Goal: Transaction & Acquisition: Purchase product/service

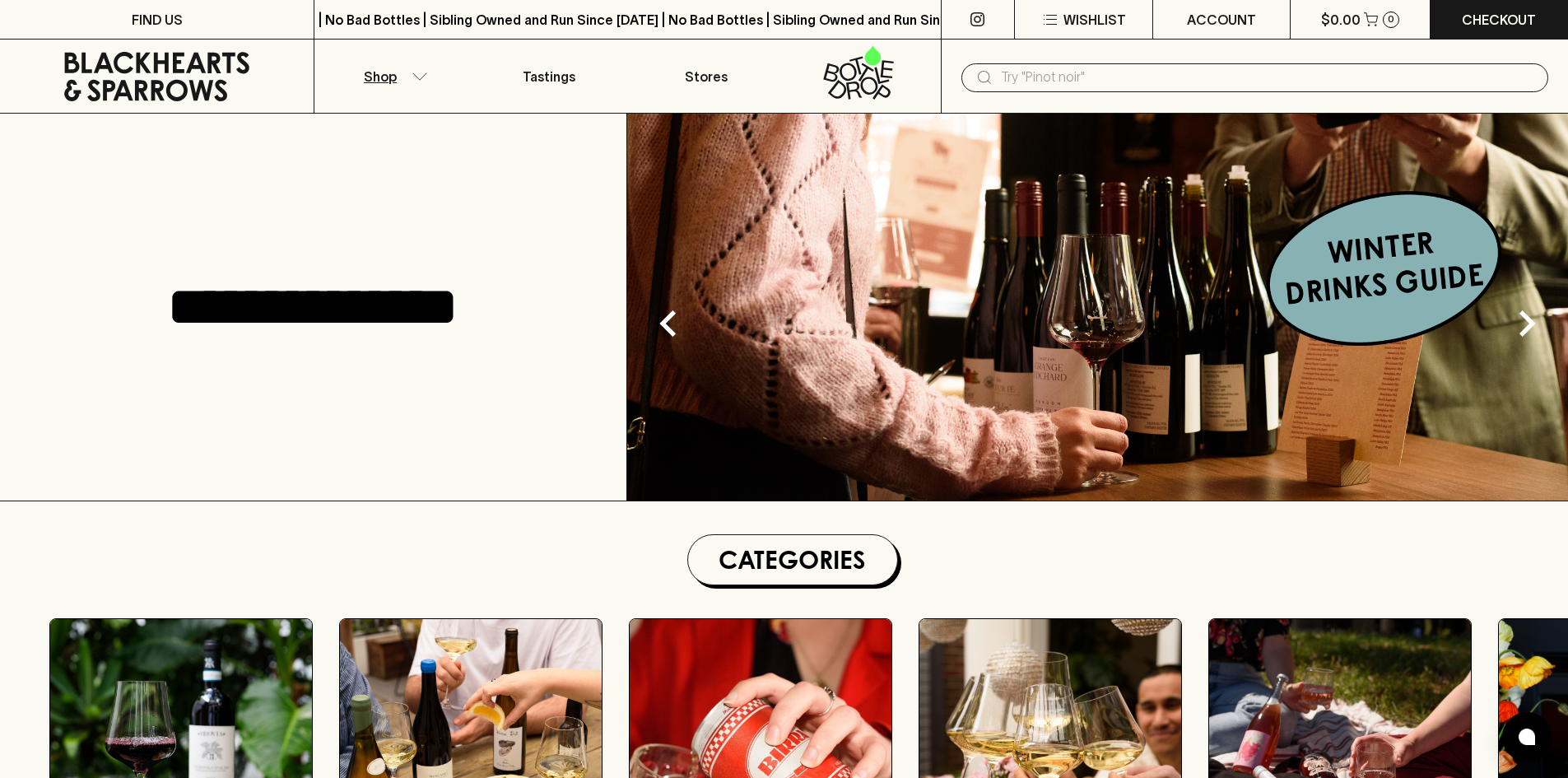
click at [385, 62] on button "Shop" at bounding box center [392, 76] width 156 height 73
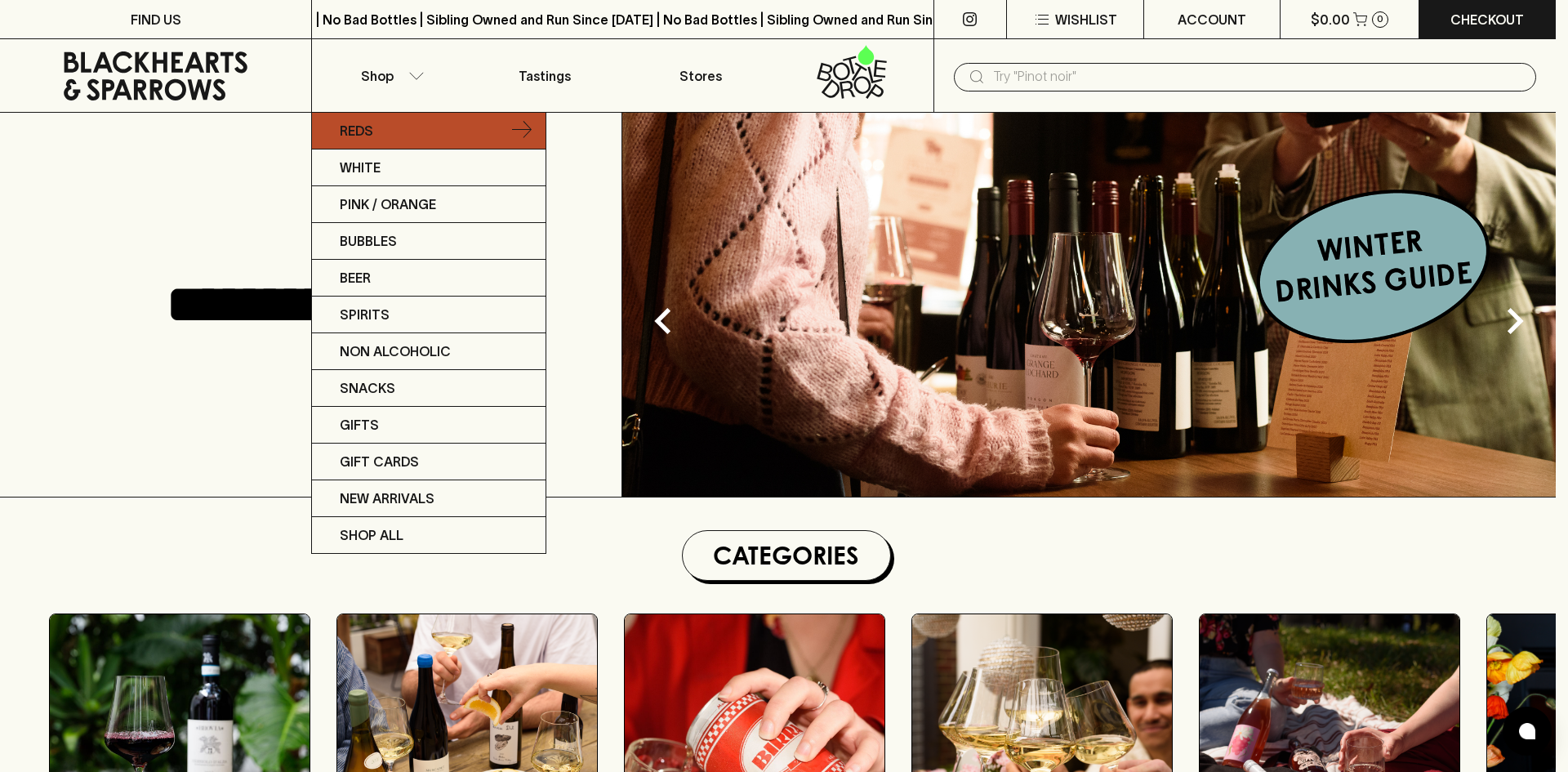
click at [390, 127] on link "Reds" at bounding box center [429, 131] width 234 height 36
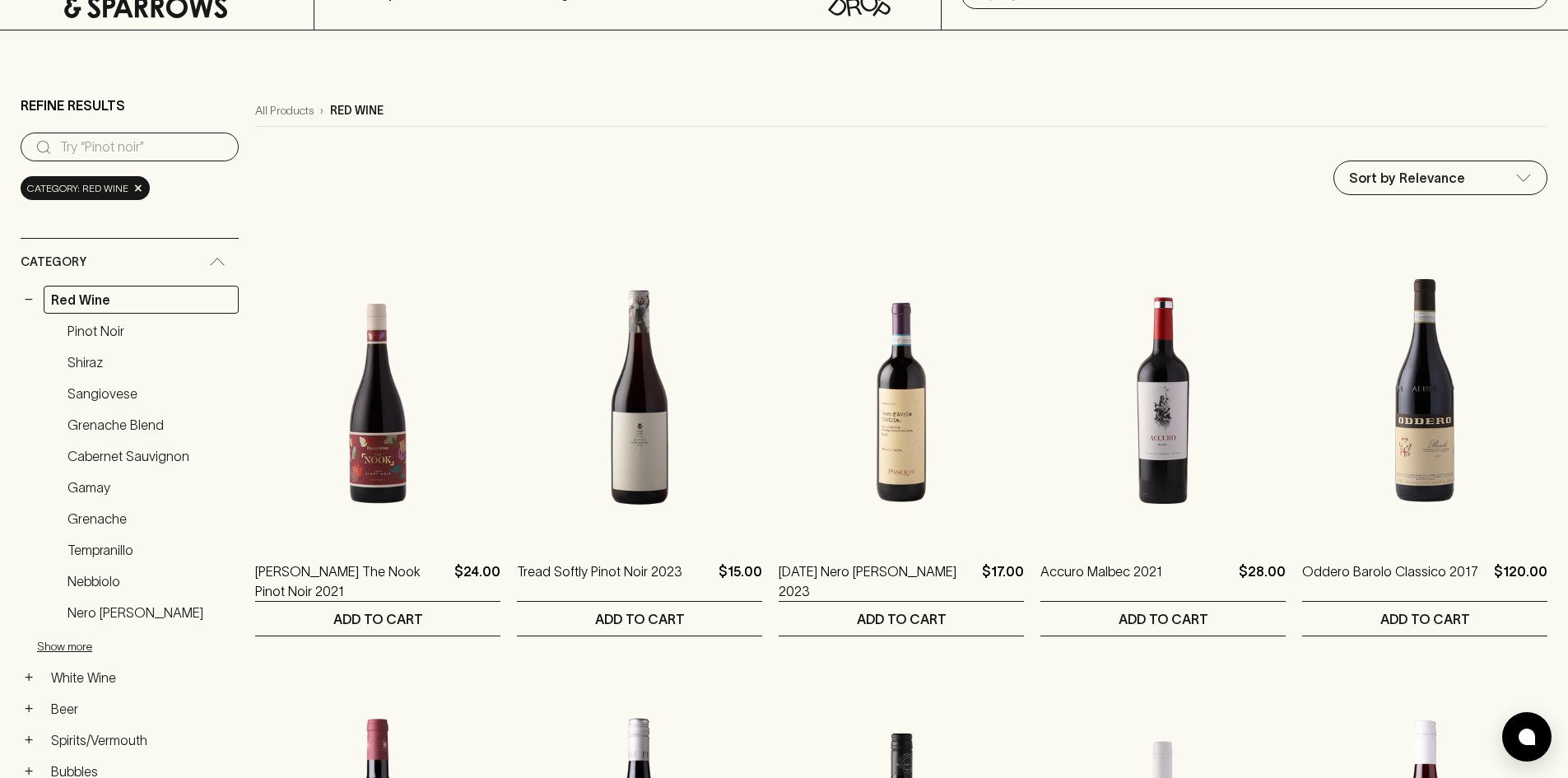
scroll to position [82, 0]
click at [100, 268] on div "Category" at bounding box center [115, 263] width 189 height 21
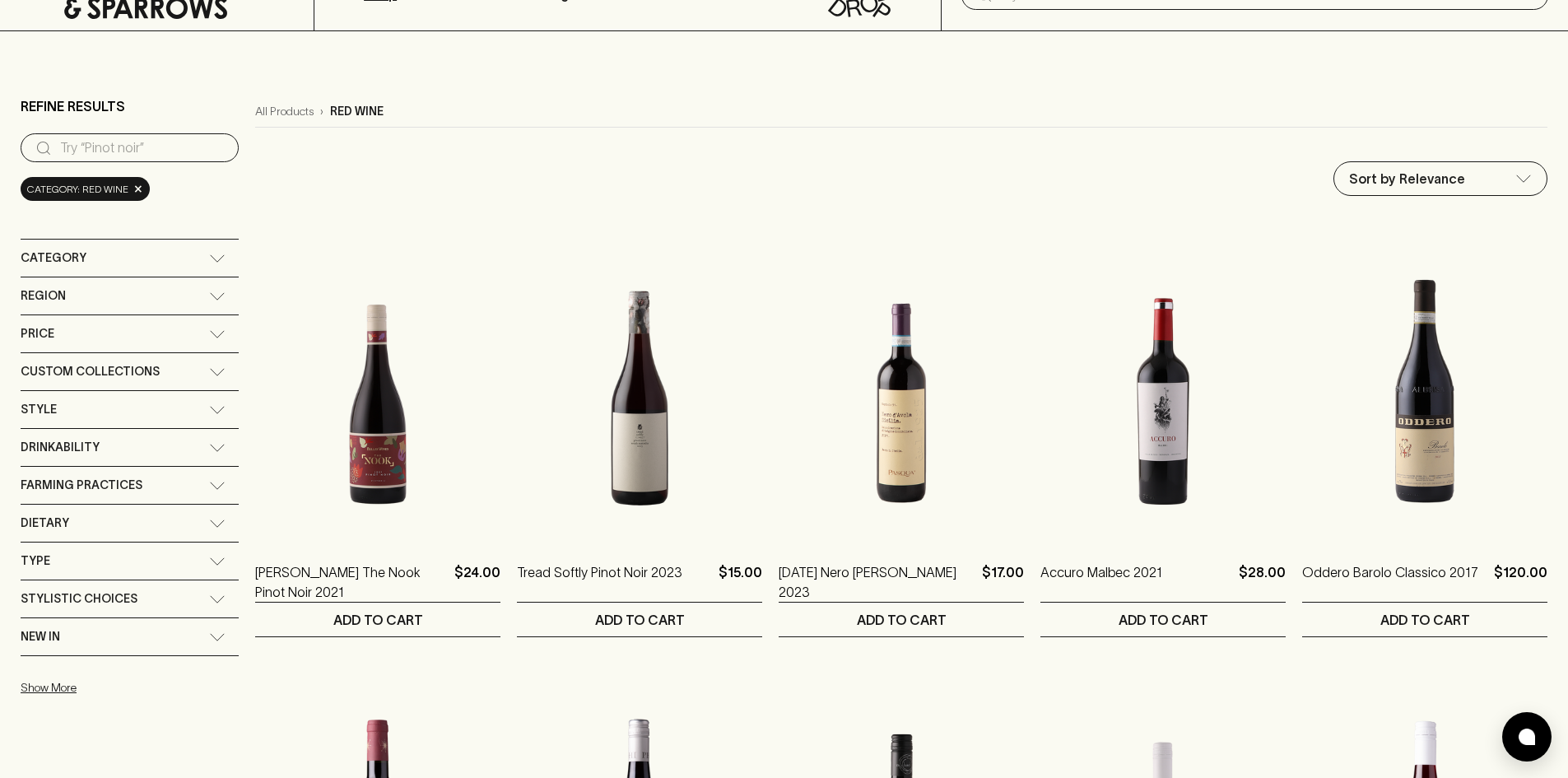
click at [101, 521] on div "Dietary" at bounding box center [115, 523] width 189 height 21
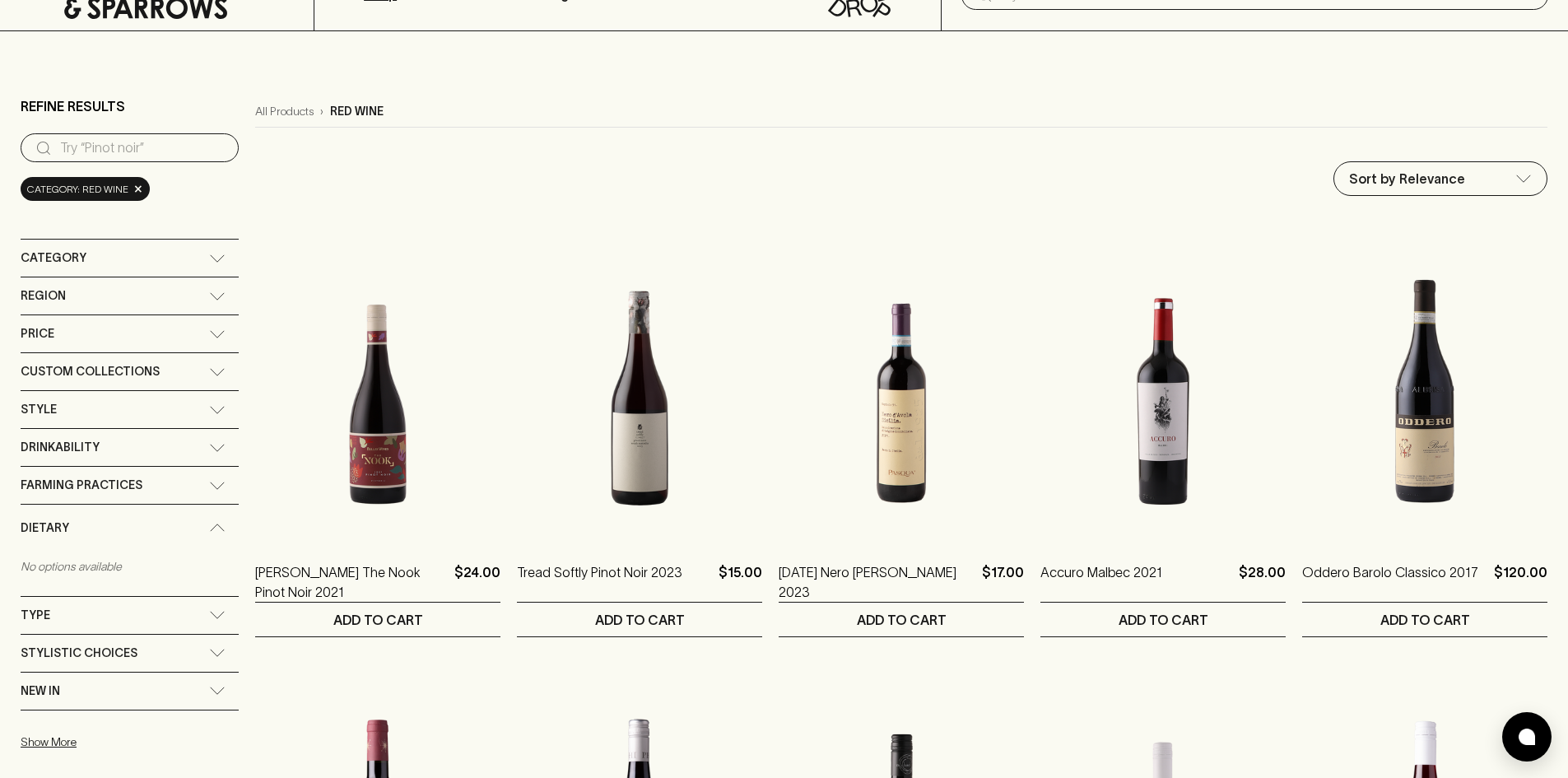
click at [108, 487] on span "Farming Practices" at bounding box center [82, 485] width 122 height 21
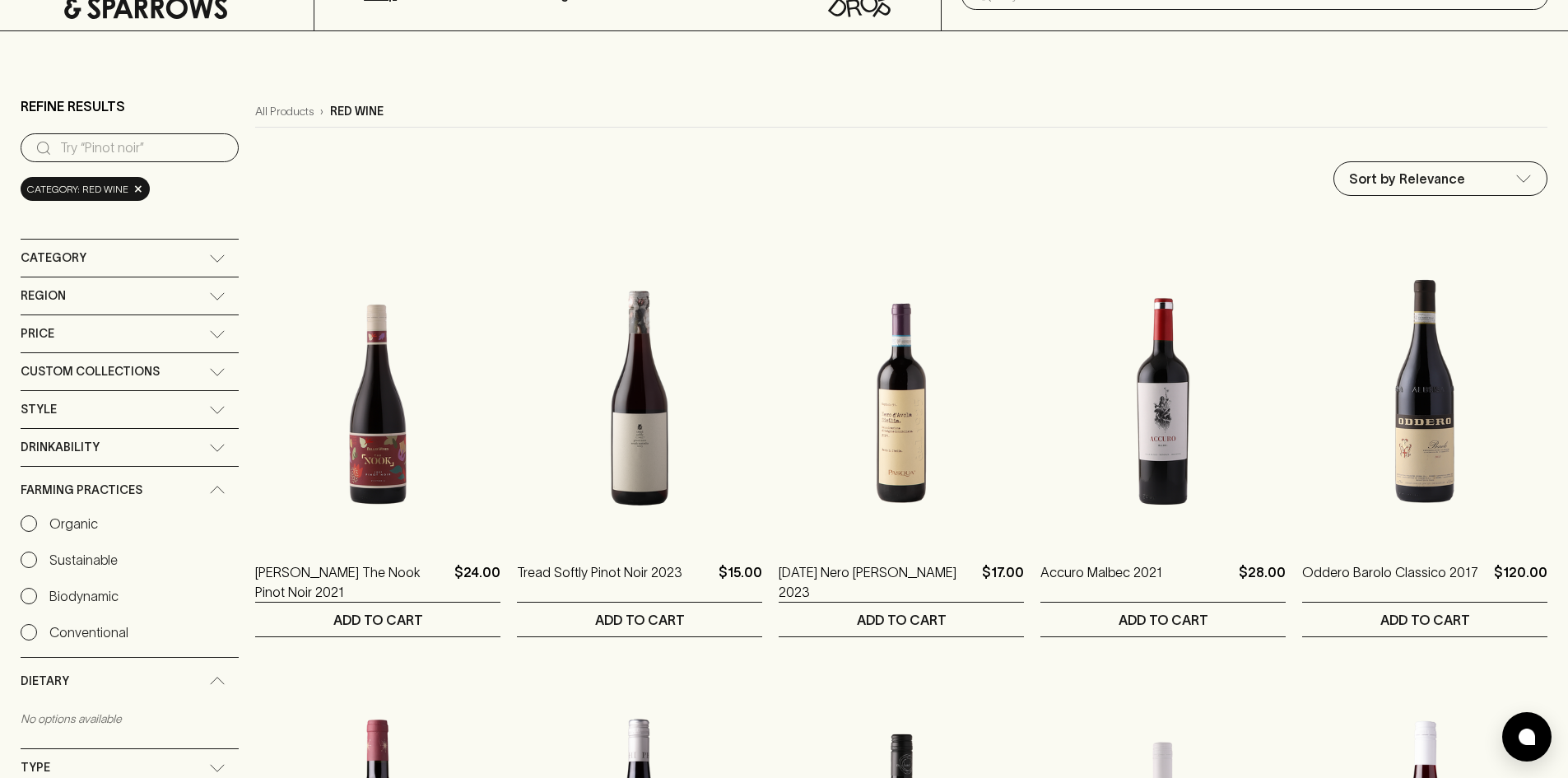
click at [93, 522] on p "Organic" at bounding box center [74, 523] width 49 height 20
click at [37, 522] on input "Organic" at bounding box center [29, 523] width 17 height 17
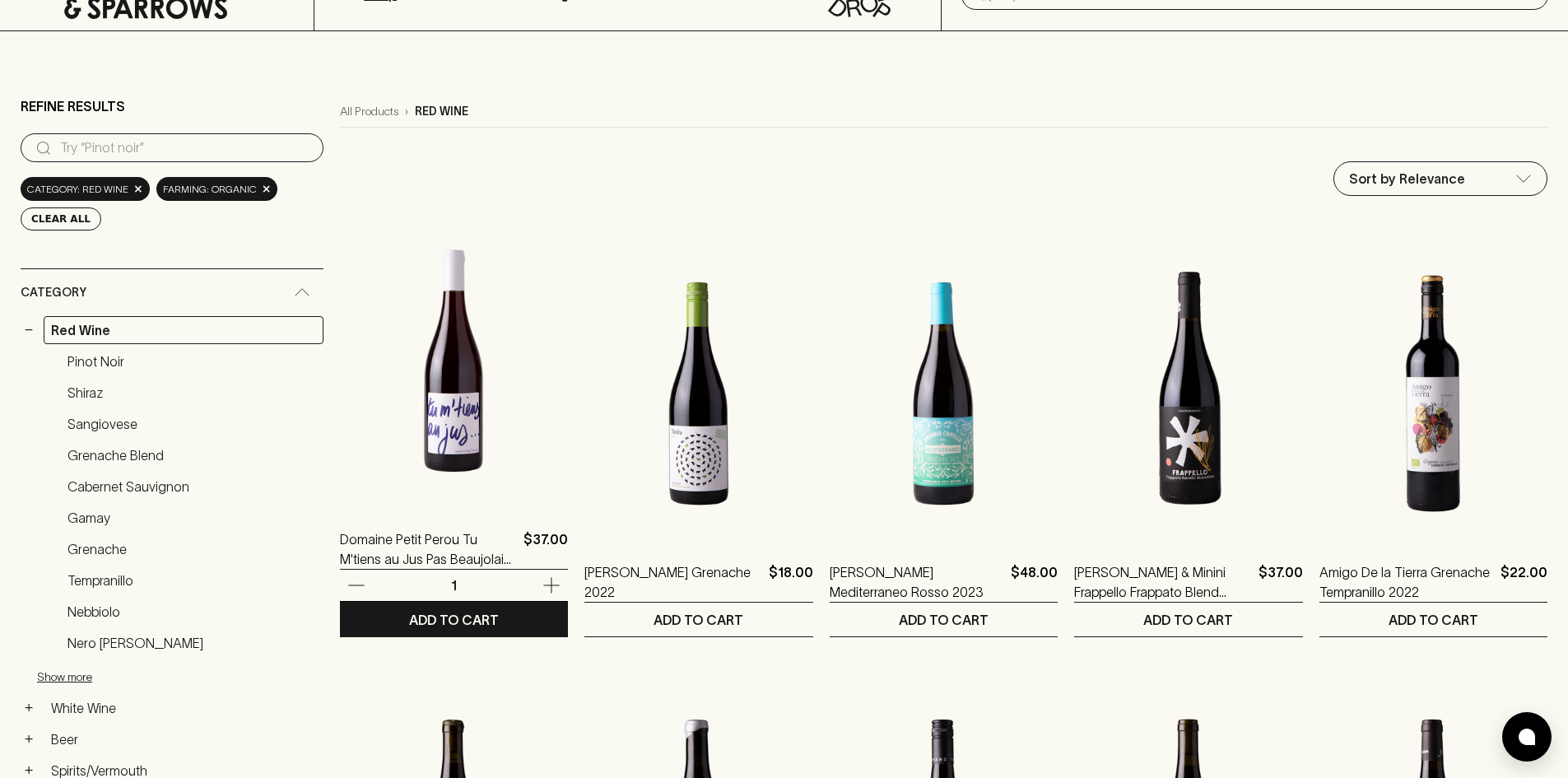
click at [439, 385] on img at bounding box center [453, 361] width 228 height 288
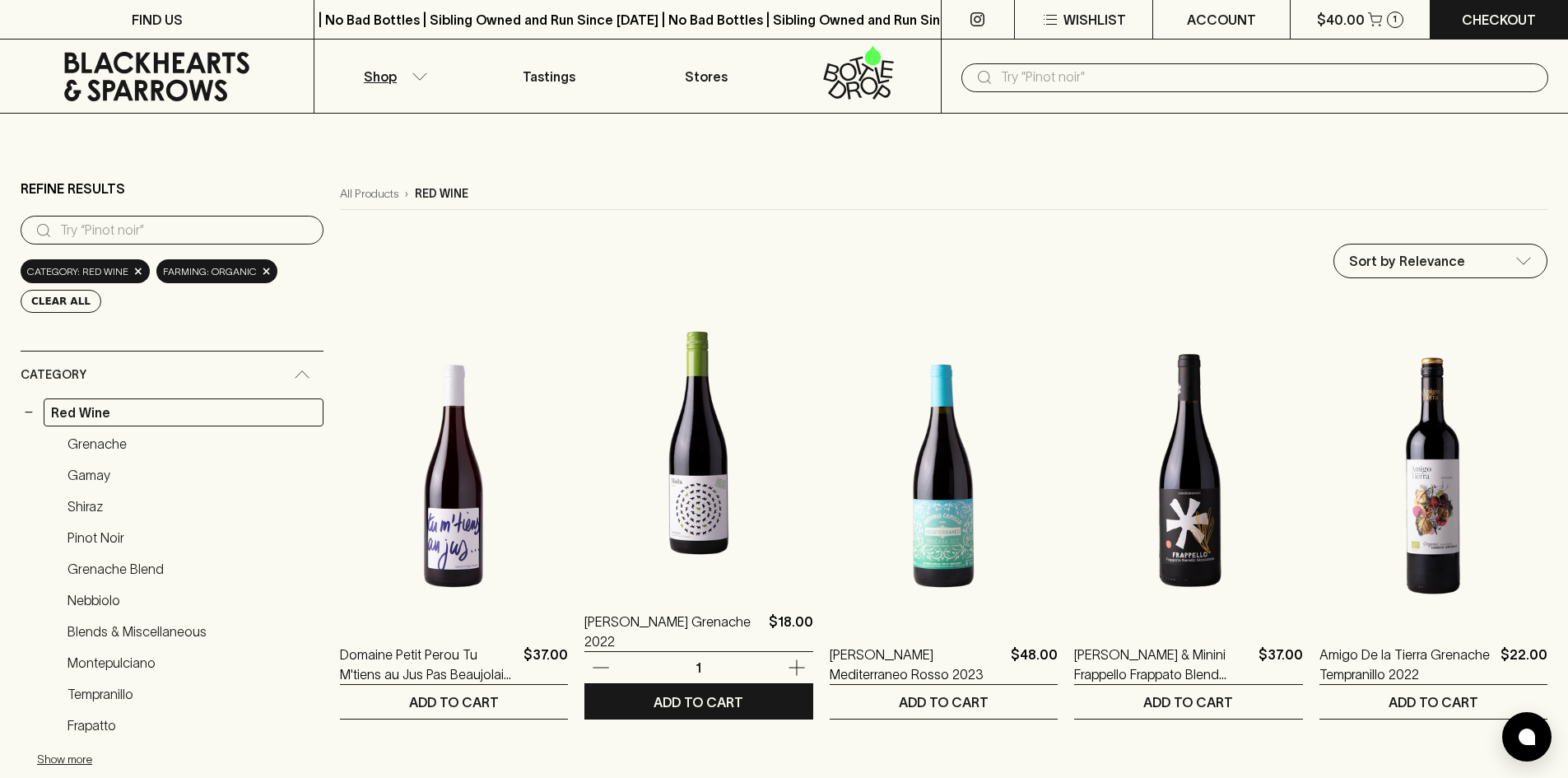
click at [675, 434] on img at bounding box center [698, 443] width 228 height 288
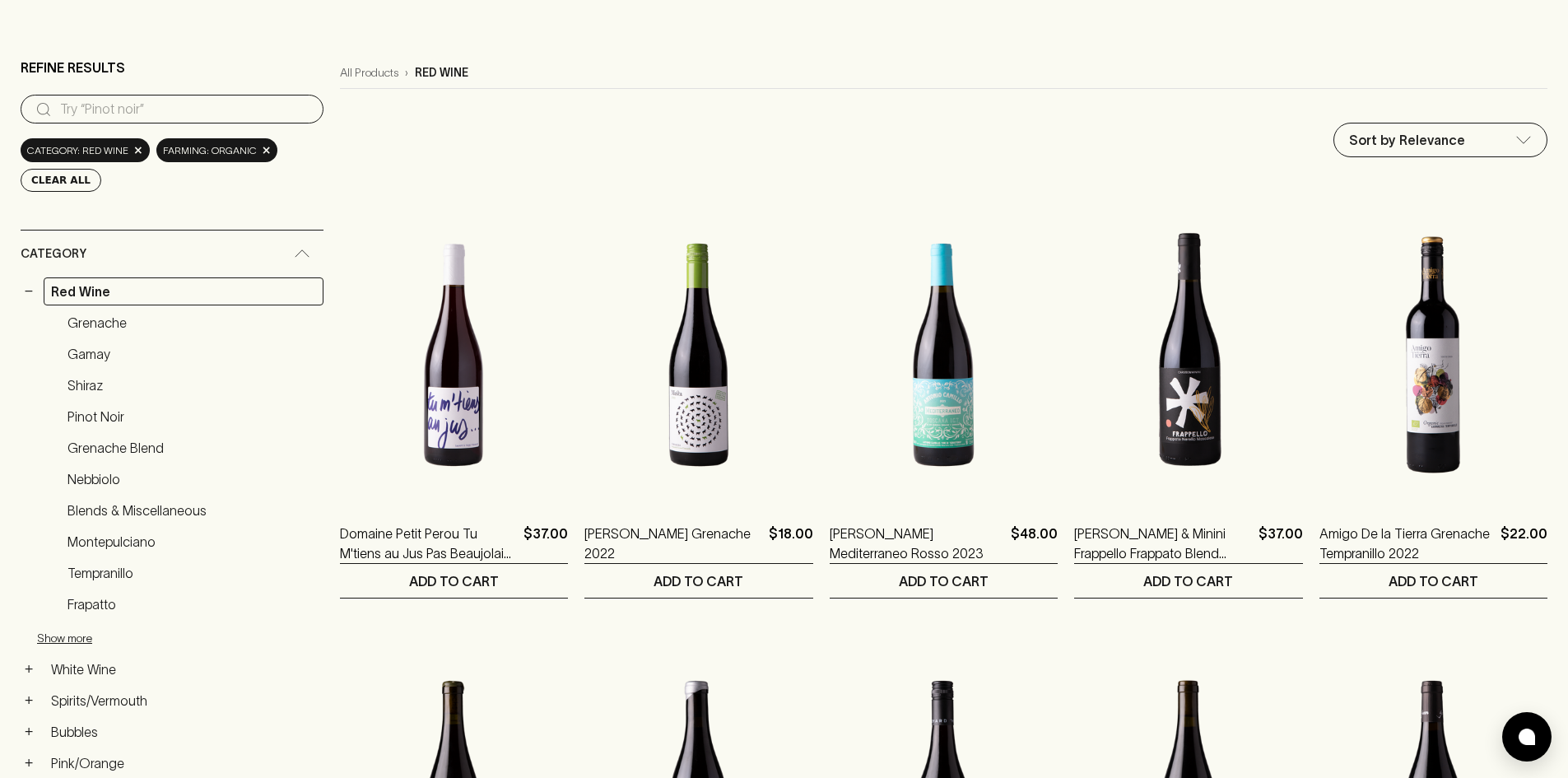
scroll to position [82, 0]
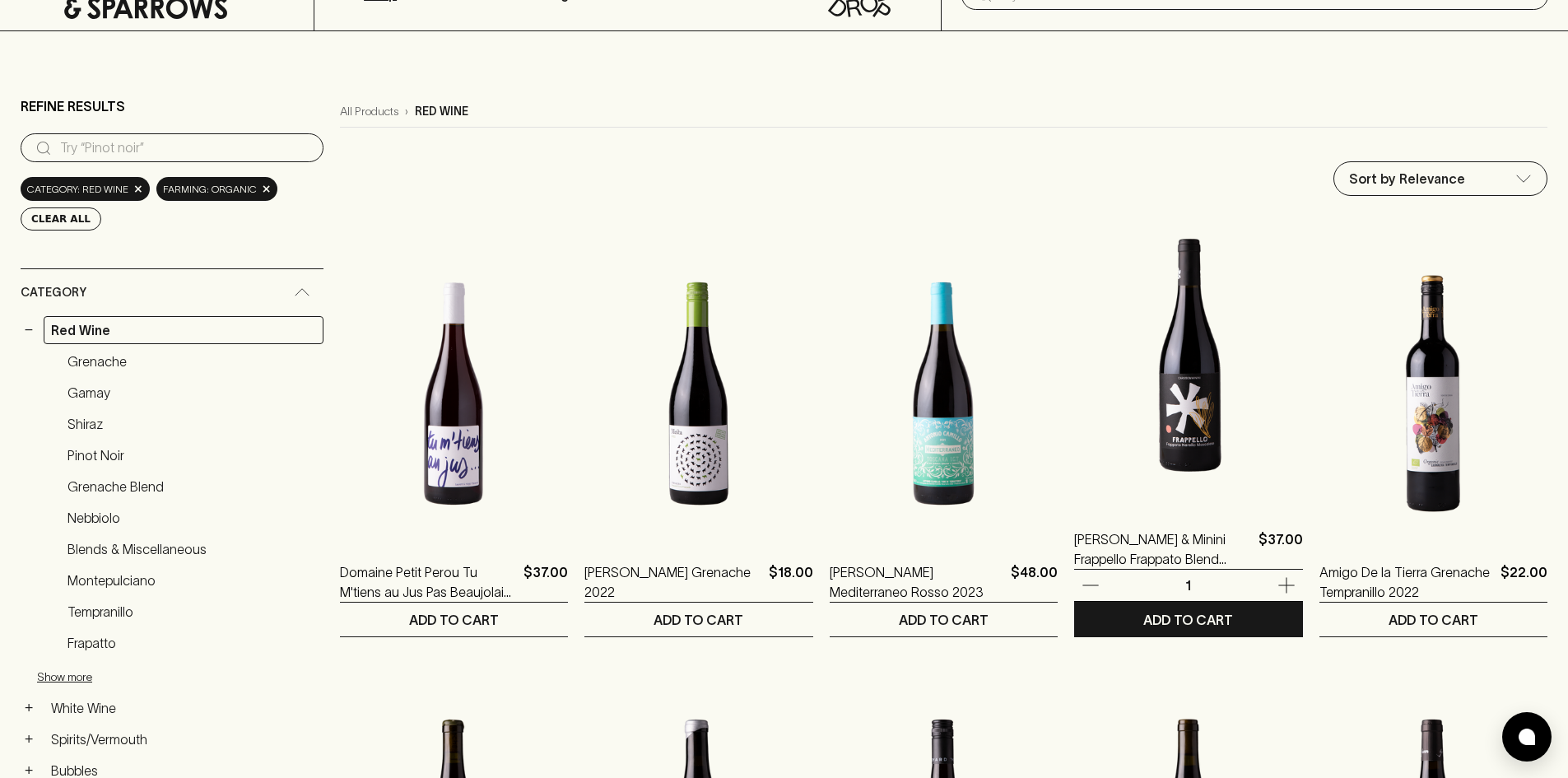
click at [1165, 414] on img at bounding box center [1187, 361] width 228 height 288
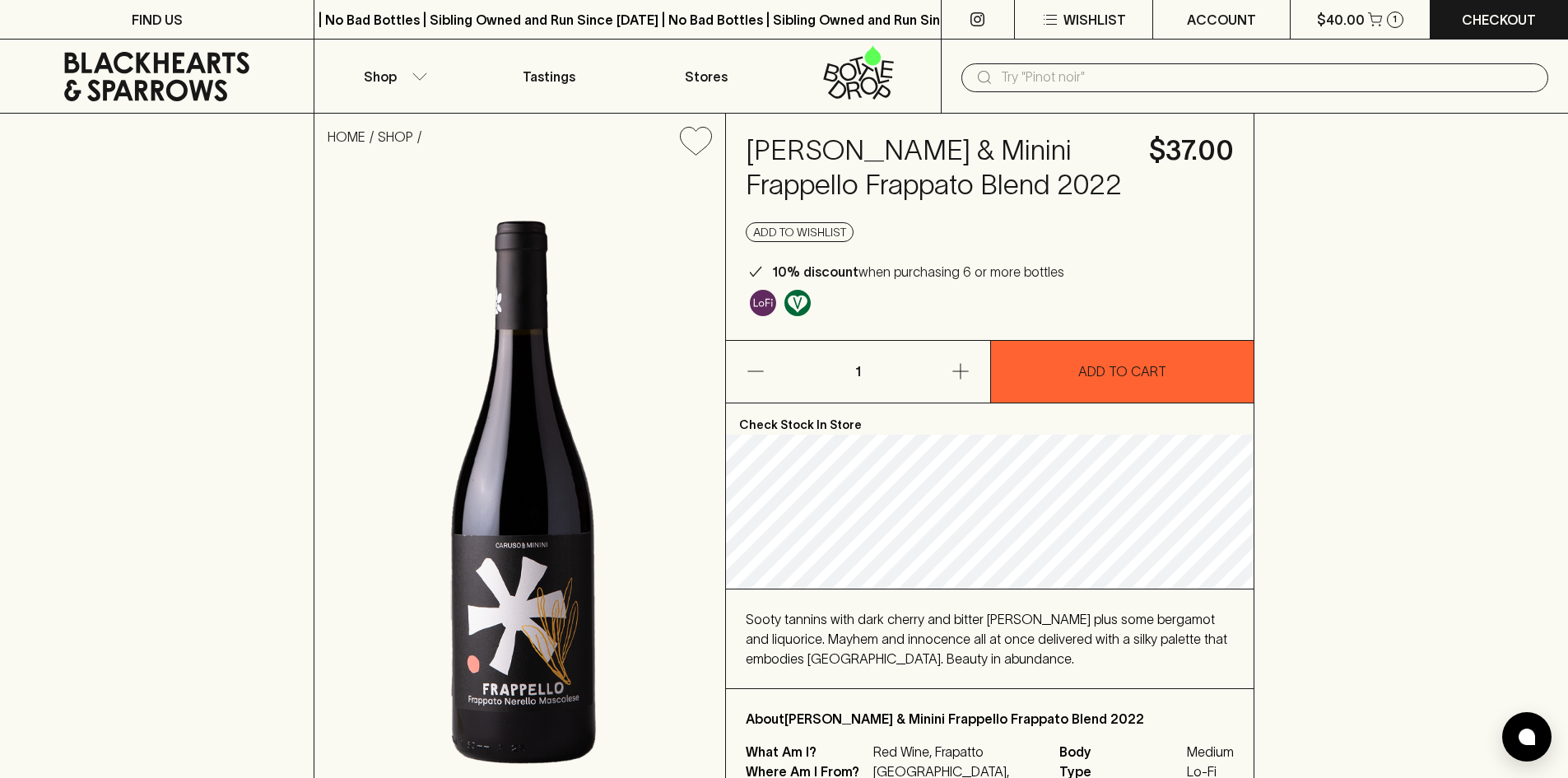
click at [840, 262] on p "10% discount when purchasing 6 or more bottles" at bounding box center [918, 272] width 292 height 20
click at [842, 265] on b "10% discount" at bounding box center [815, 272] width 86 height 15
copy div "10% discount when purchasing 6 or more bottles"
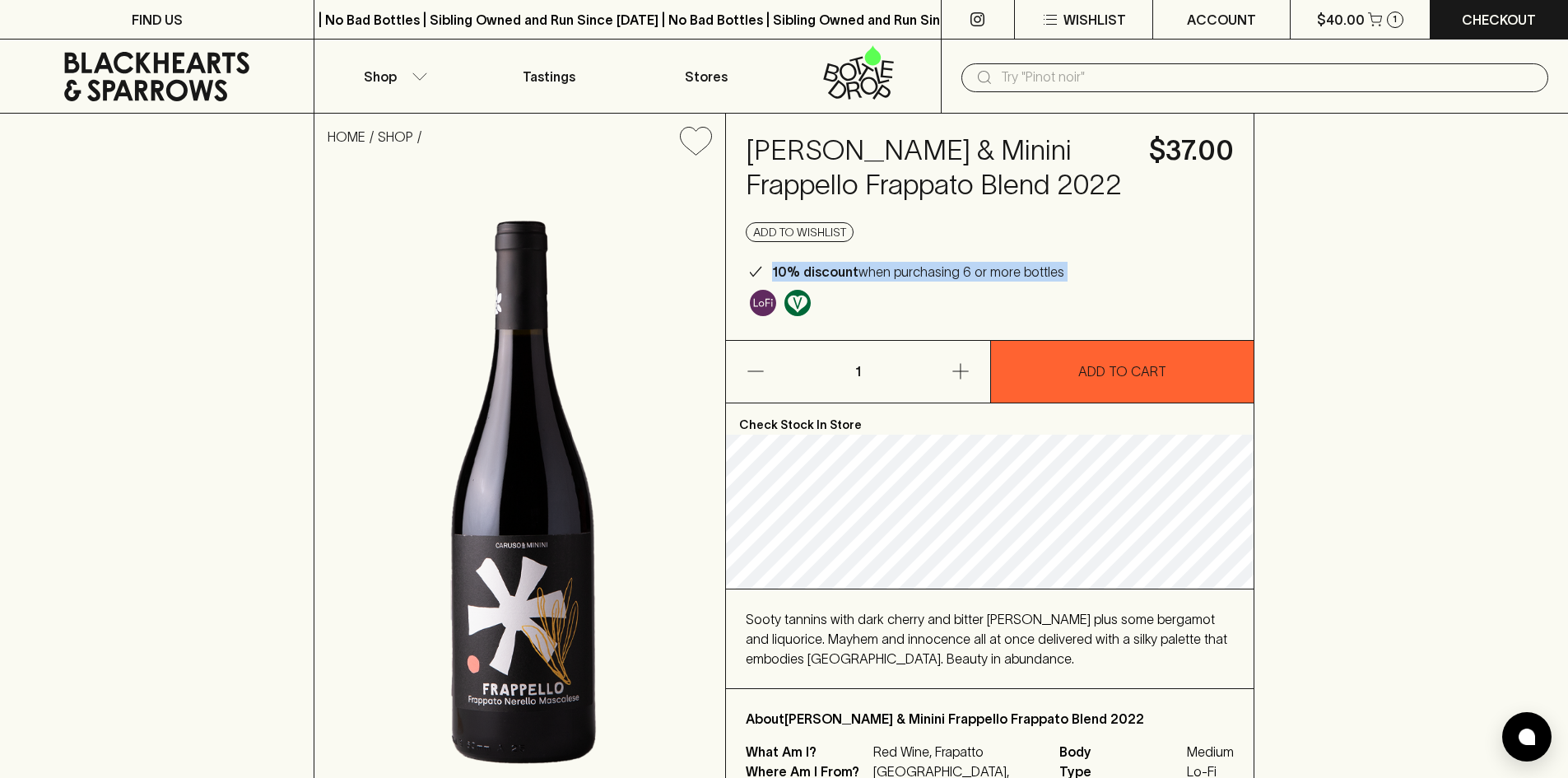
click at [842, 299] on div at bounding box center [989, 300] width 488 height 38
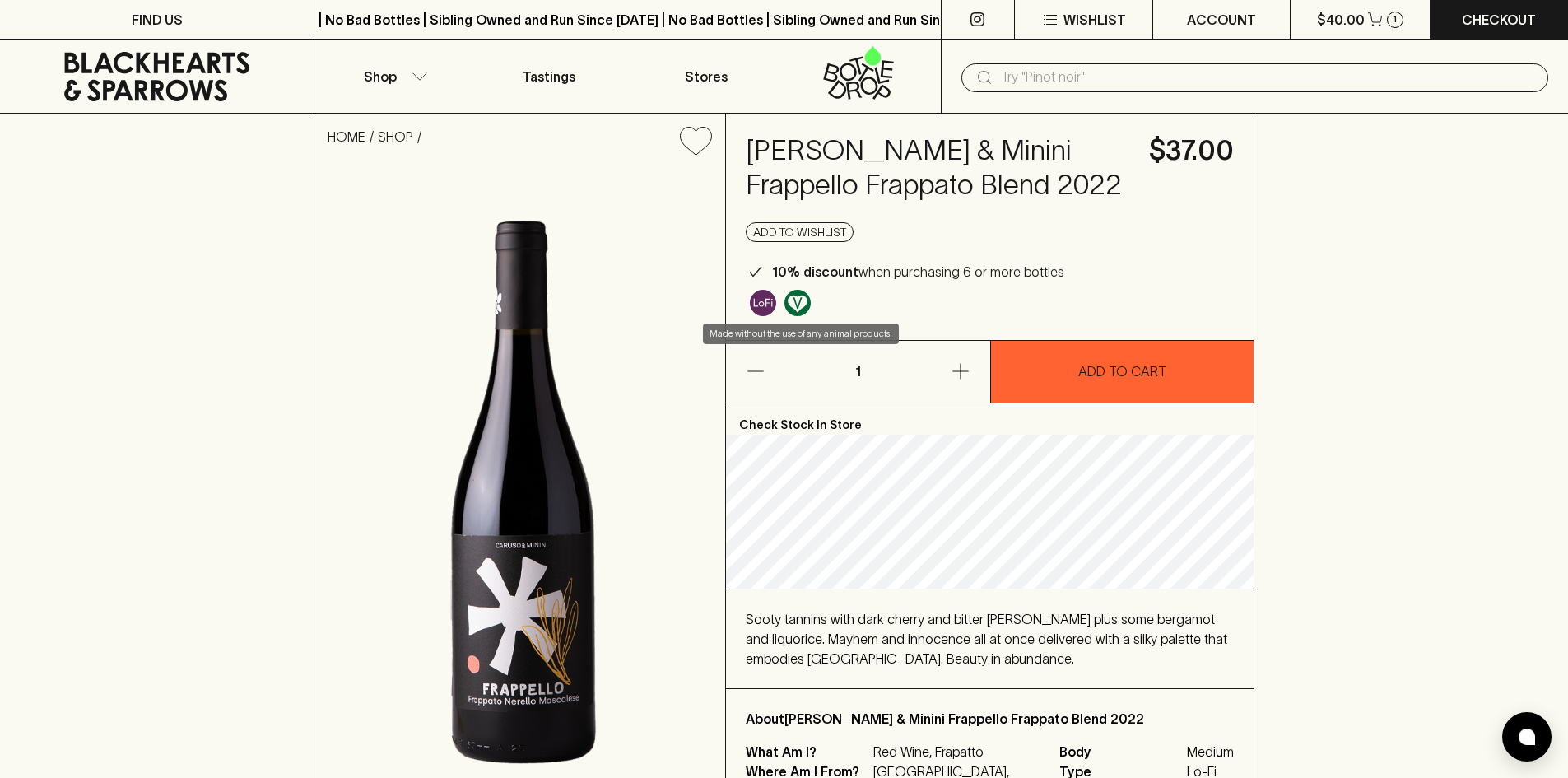
click at [788, 301] on img "Made without the use of any animal products." at bounding box center [798, 303] width 26 height 26
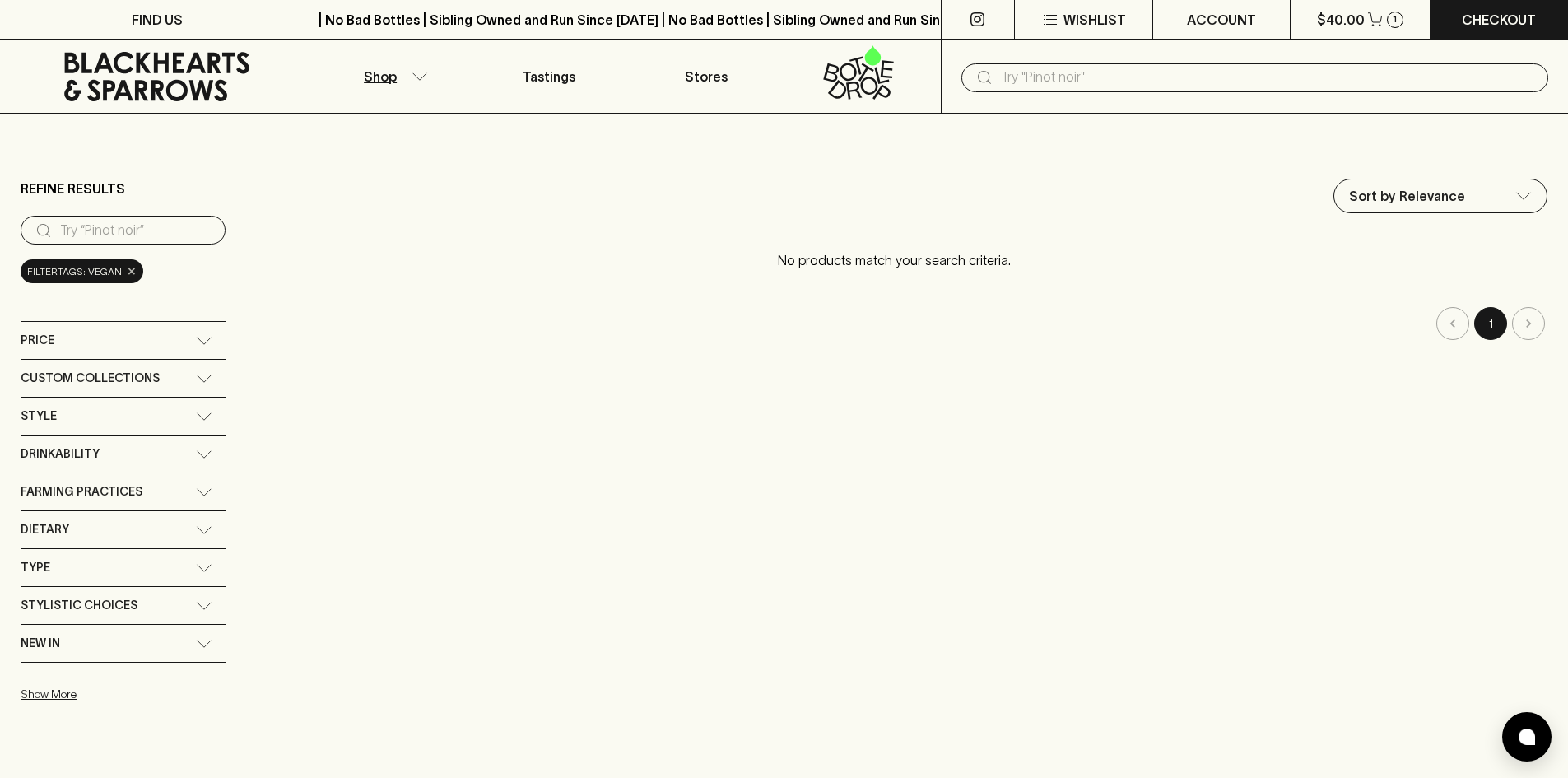
click at [127, 273] on span "×" at bounding box center [131, 272] width 10 height 17
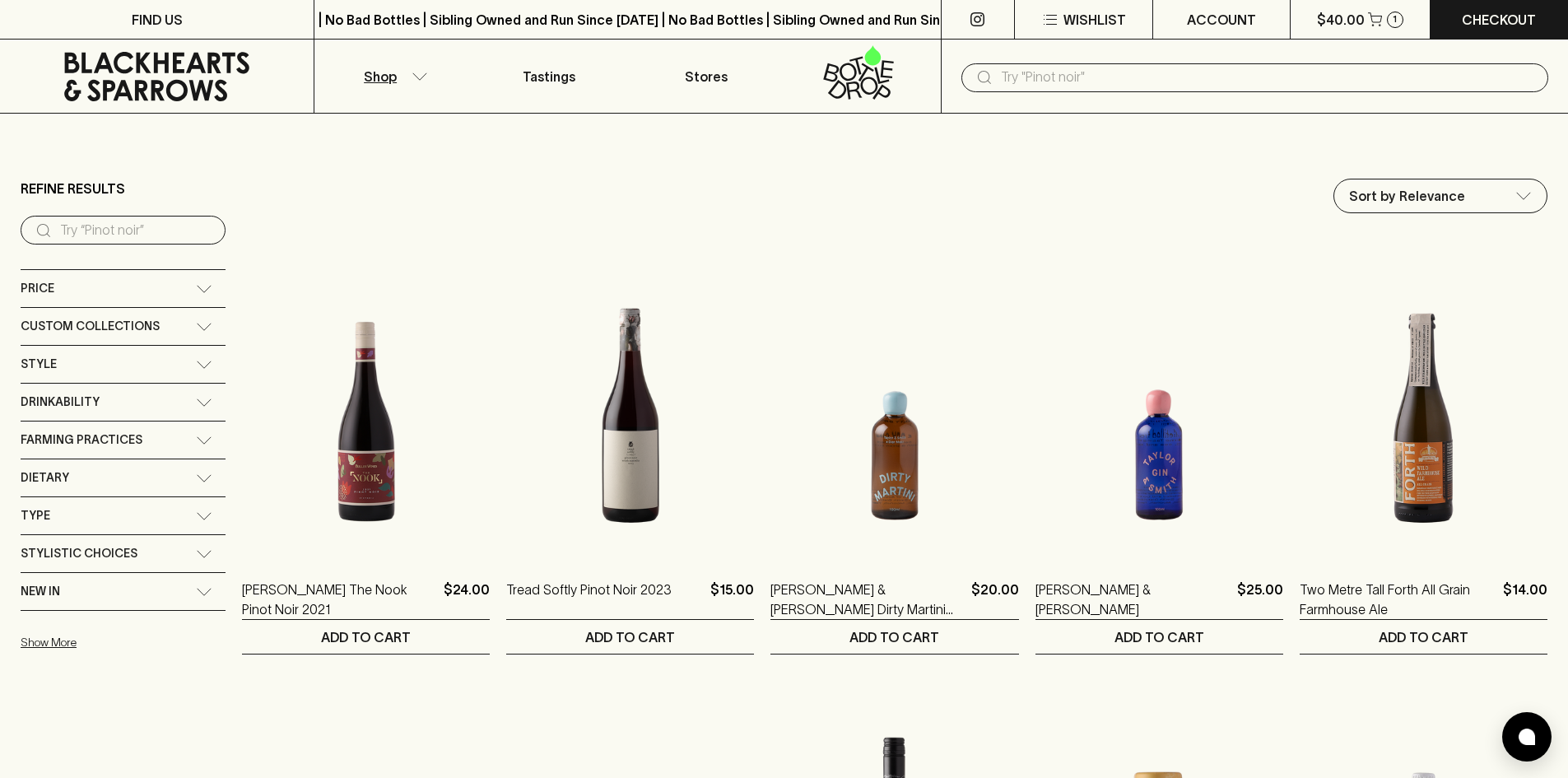
click at [128, 442] on span "Farming Practices" at bounding box center [82, 440] width 122 height 21
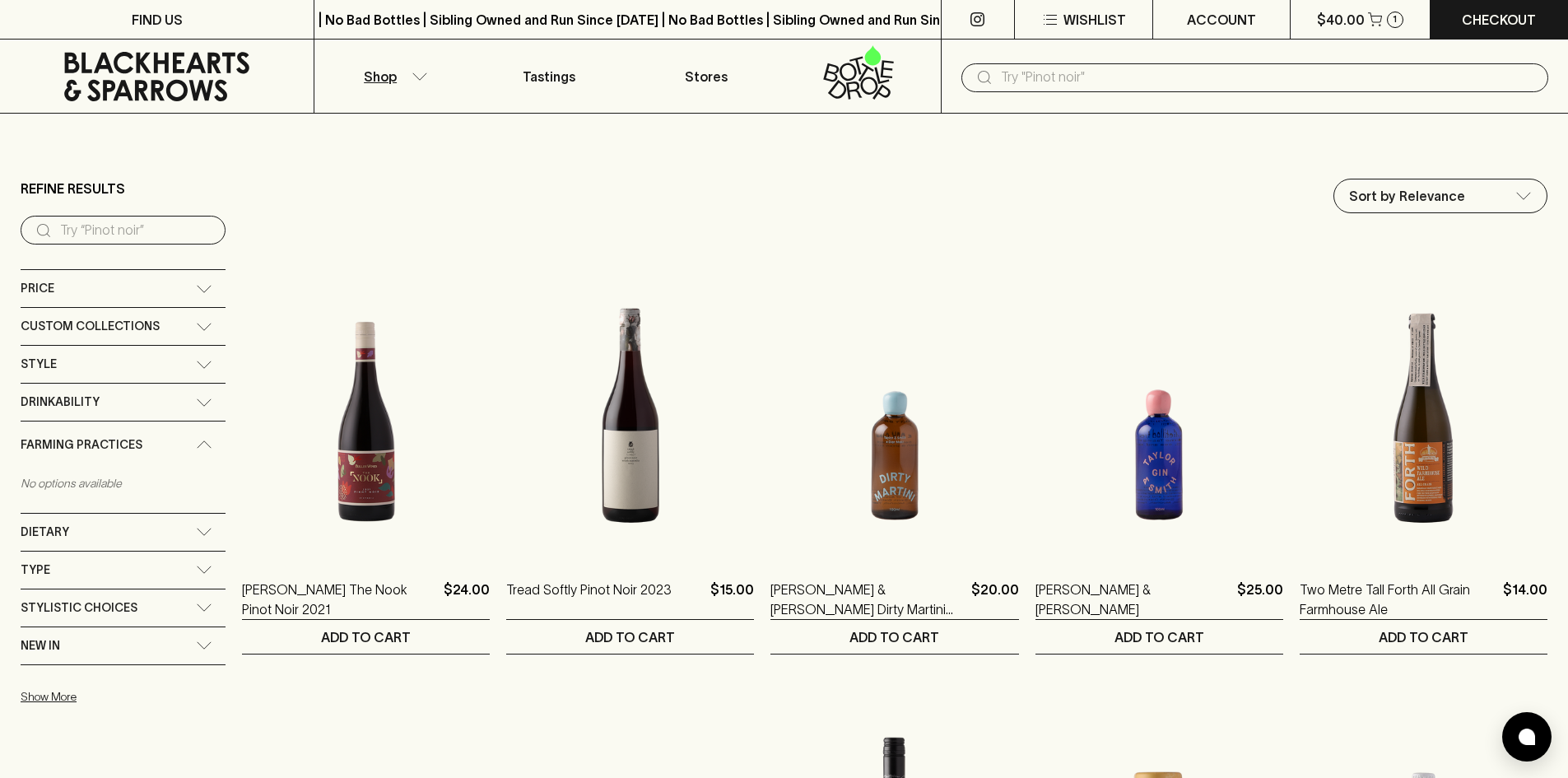
click at [128, 436] on span "Farming Practices" at bounding box center [82, 445] width 122 height 21
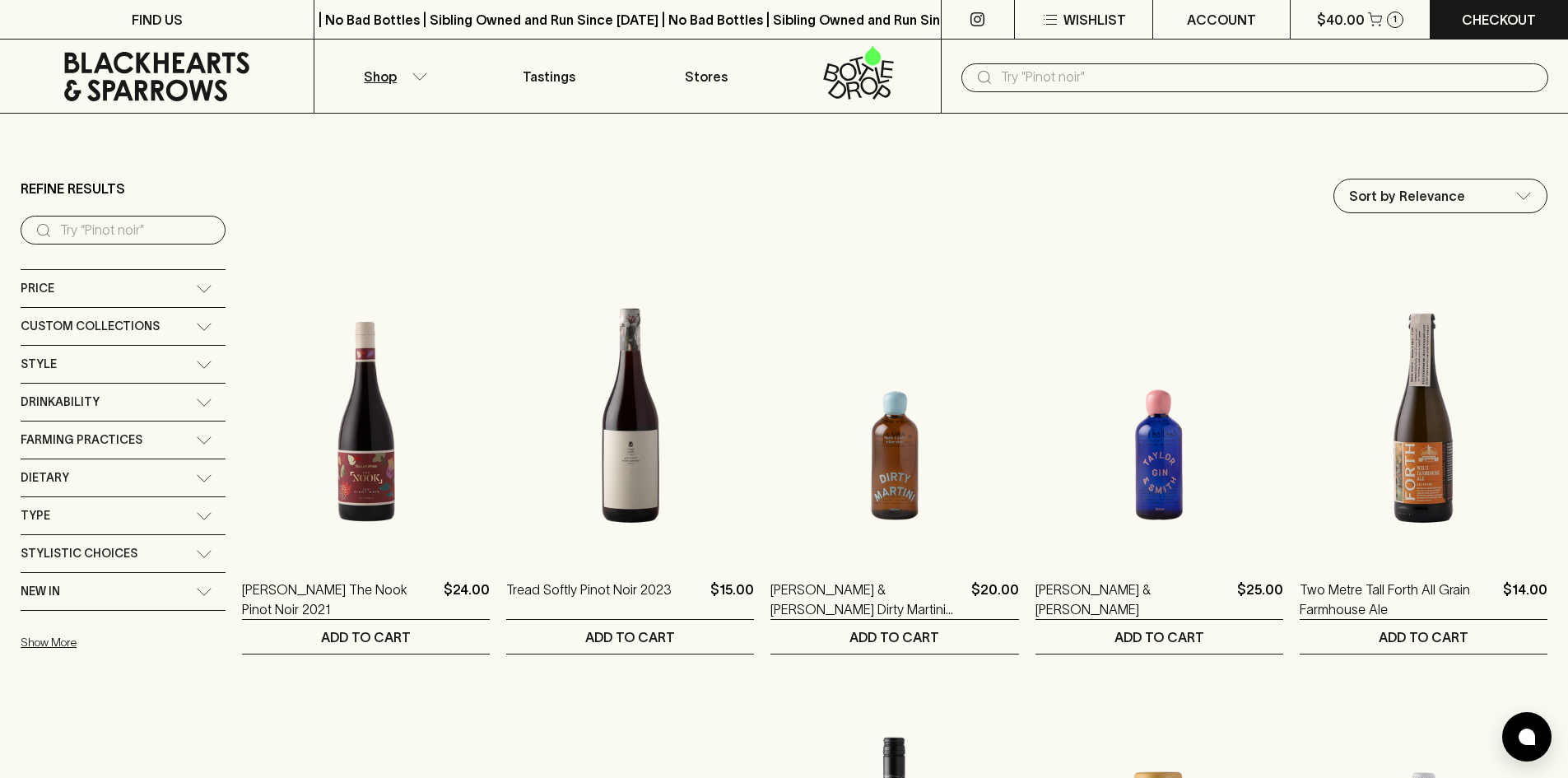
click at [120, 472] on div "Dietary" at bounding box center [108, 479] width 175 height 21
click at [120, 457] on div "Farming Practices" at bounding box center [123, 440] width 205 height 37
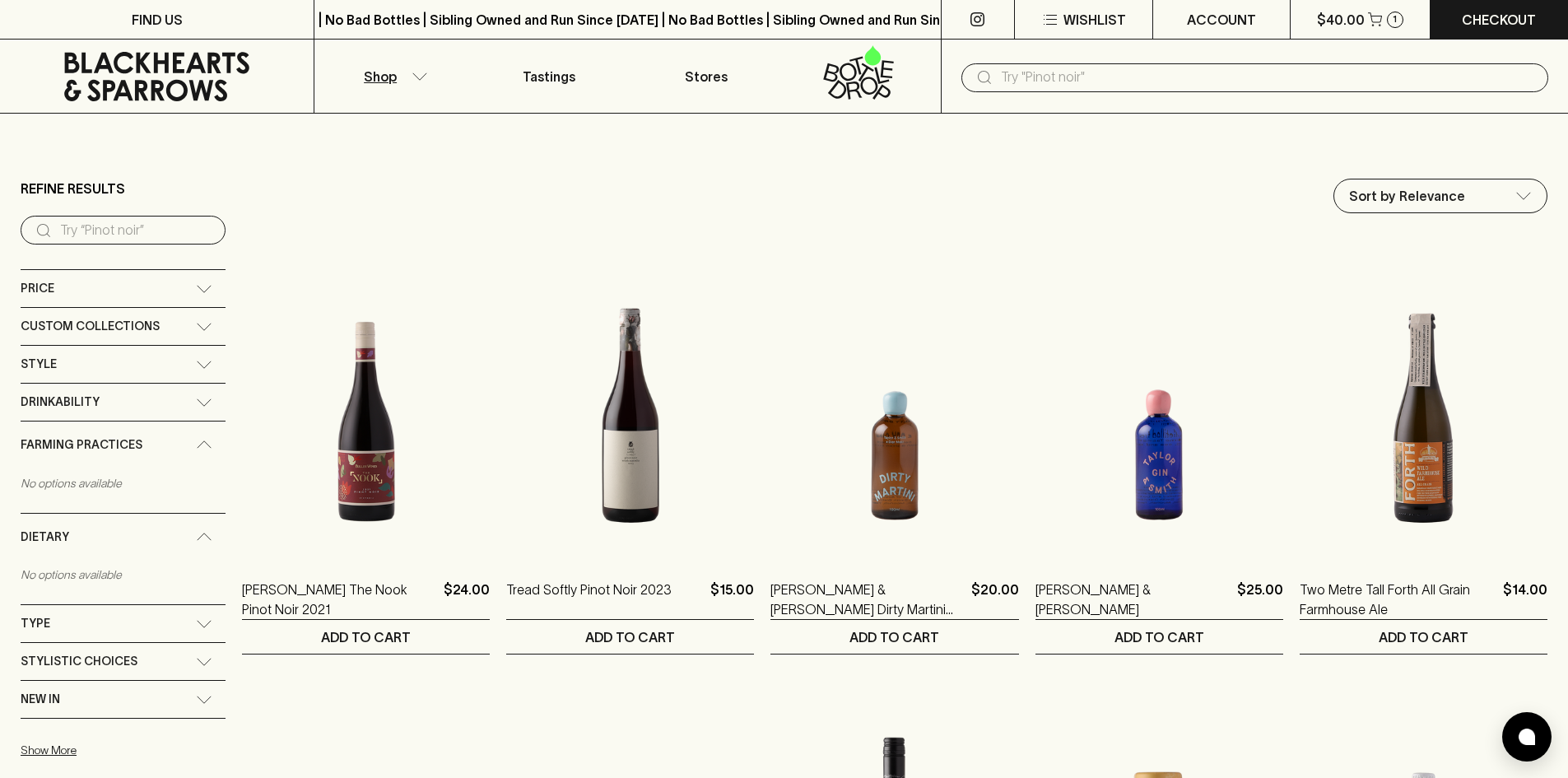
click at [120, 445] on span "Farming Practices" at bounding box center [82, 445] width 122 height 21
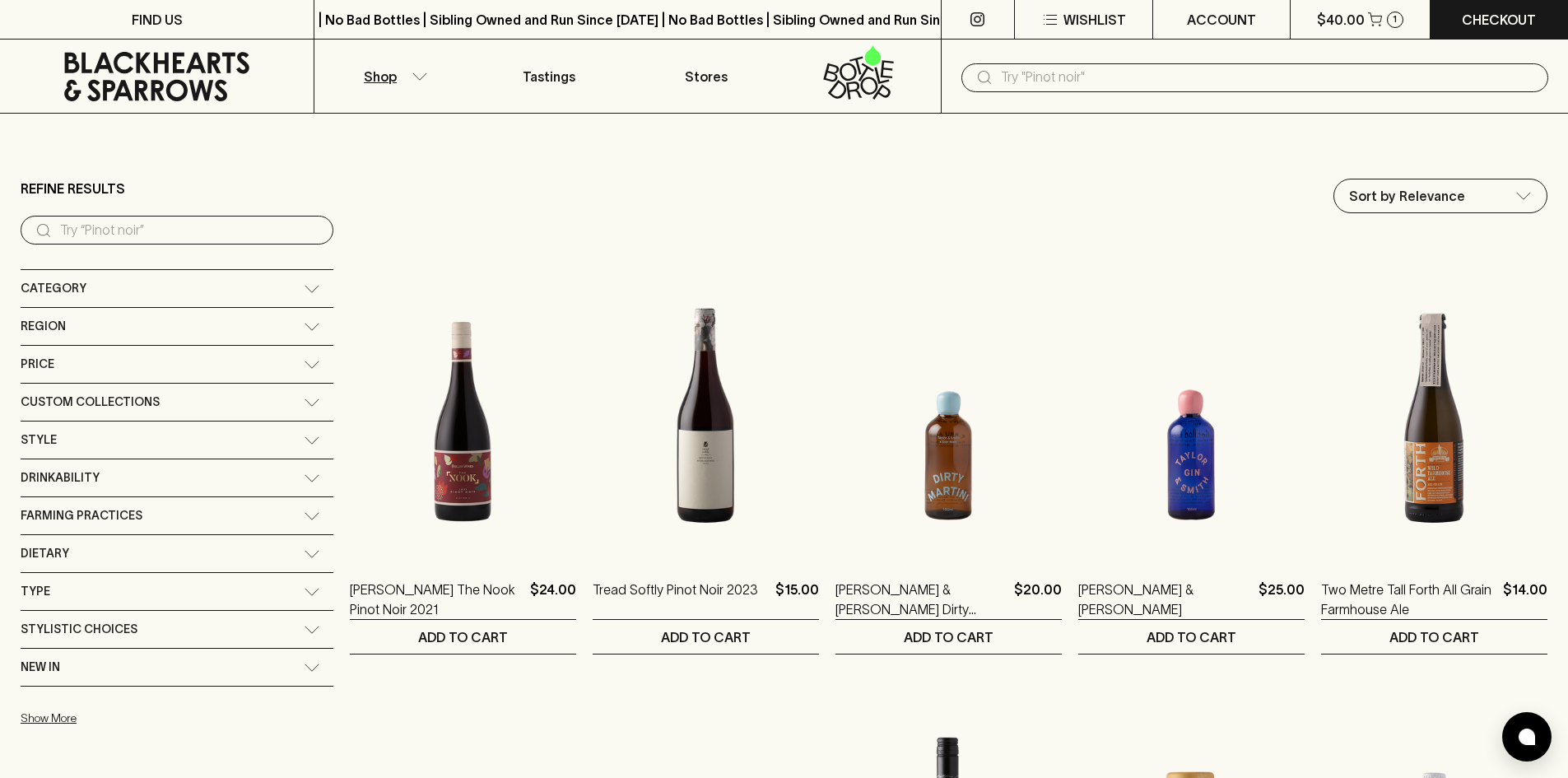
click at [137, 495] on div "Drinkability" at bounding box center [177, 478] width 313 height 37
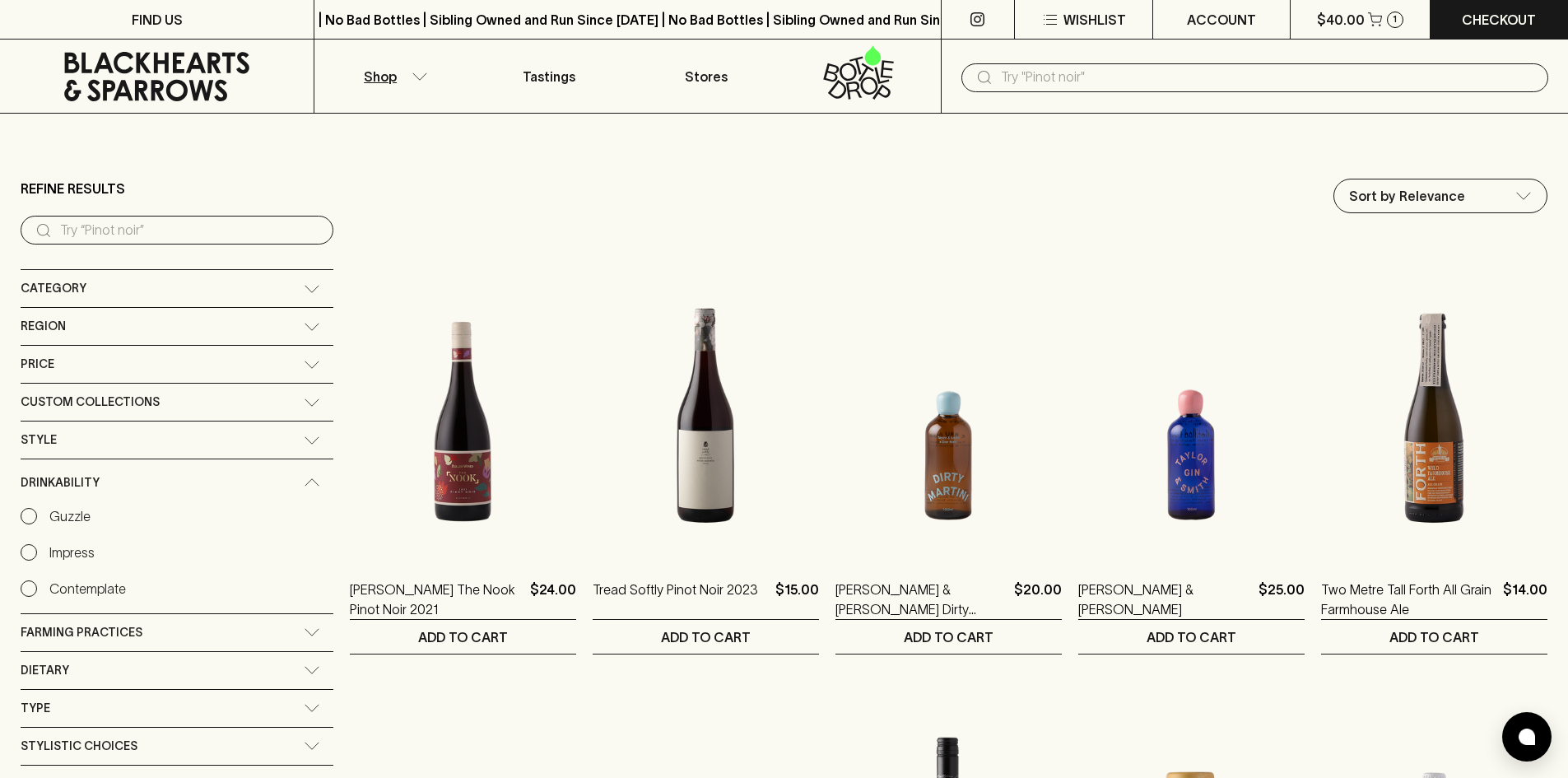
click at [138, 482] on div "Drinkability" at bounding box center [162, 483] width 283 height 21
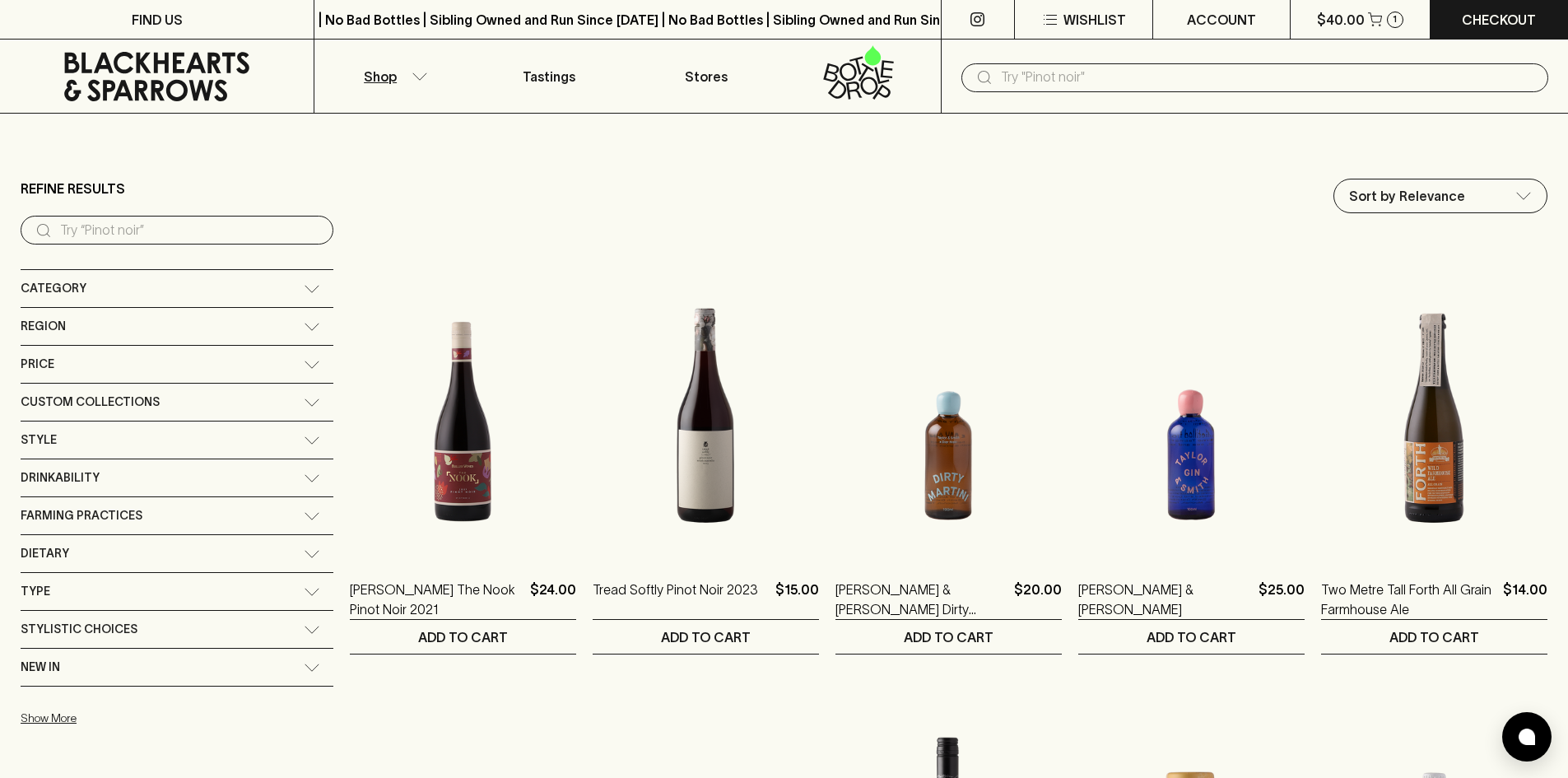
click at [134, 508] on span "Farming Practices" at bounding box center [82, 516] width 122 height 21
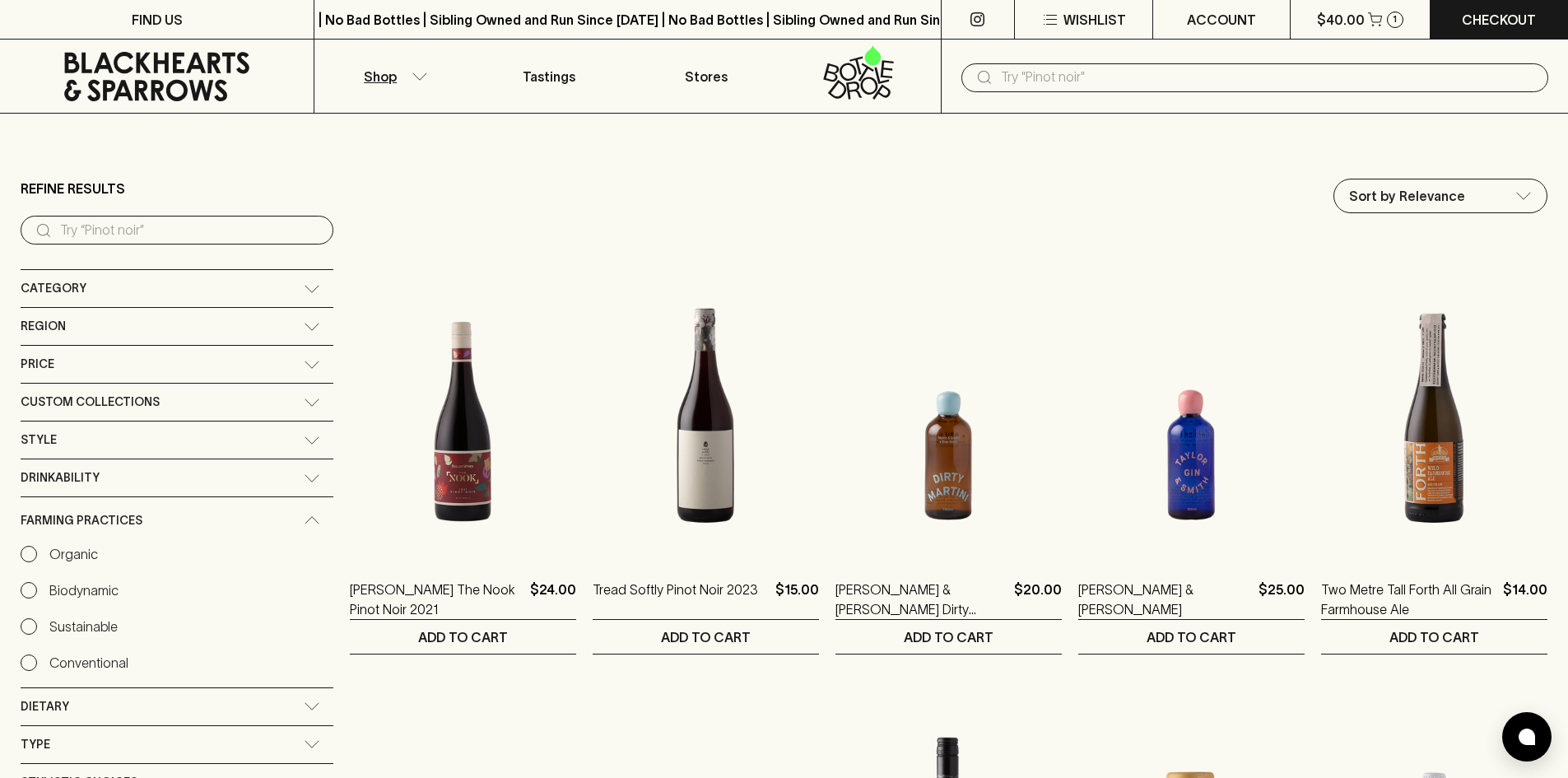
click at [134, 508] on div "Farming Practices" at bounding box center [177, 520] width 313 height 47
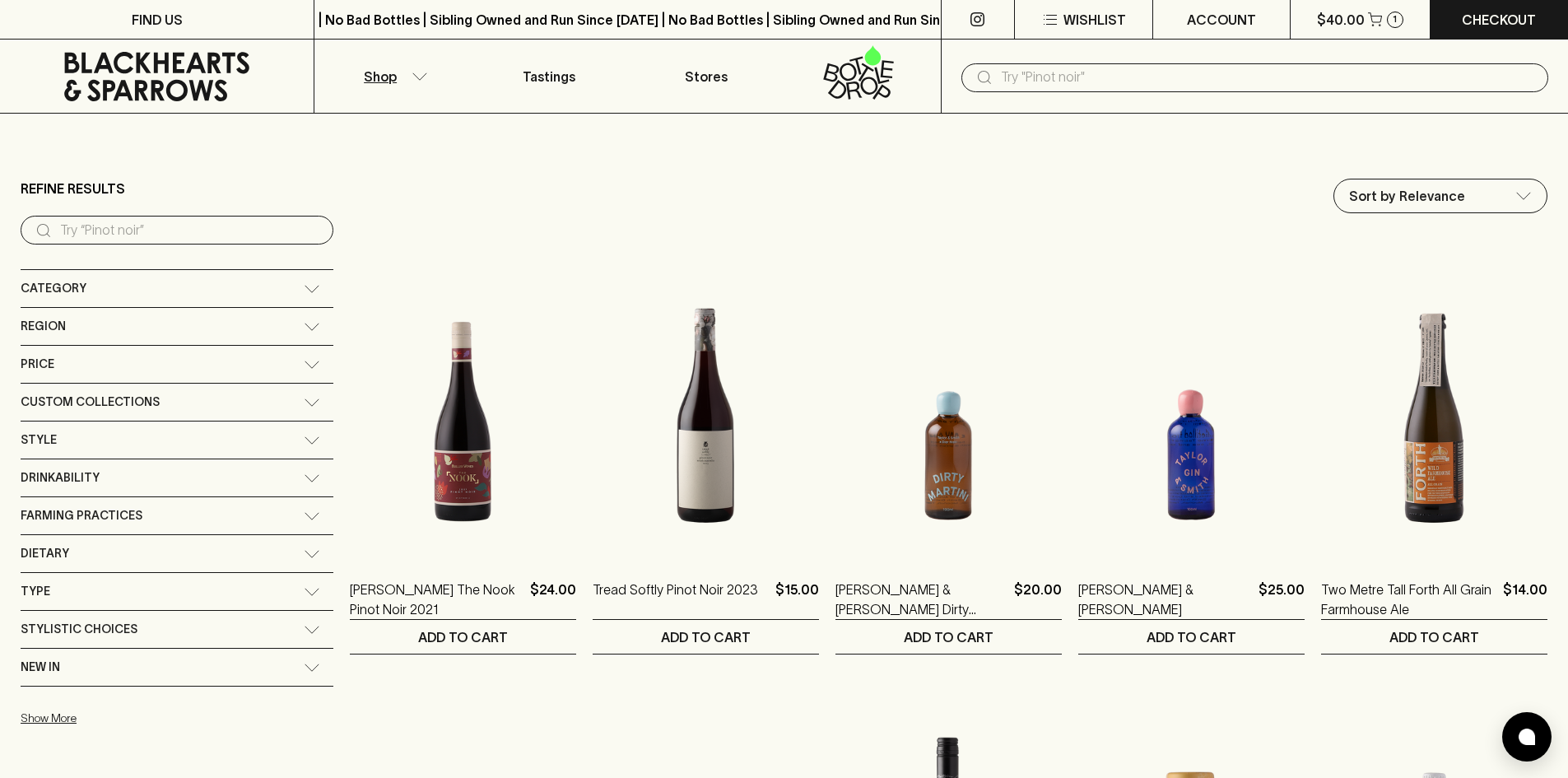
click at [140, 552] on div "Dietary" at bounding box center [162, 554] width 283 height 21
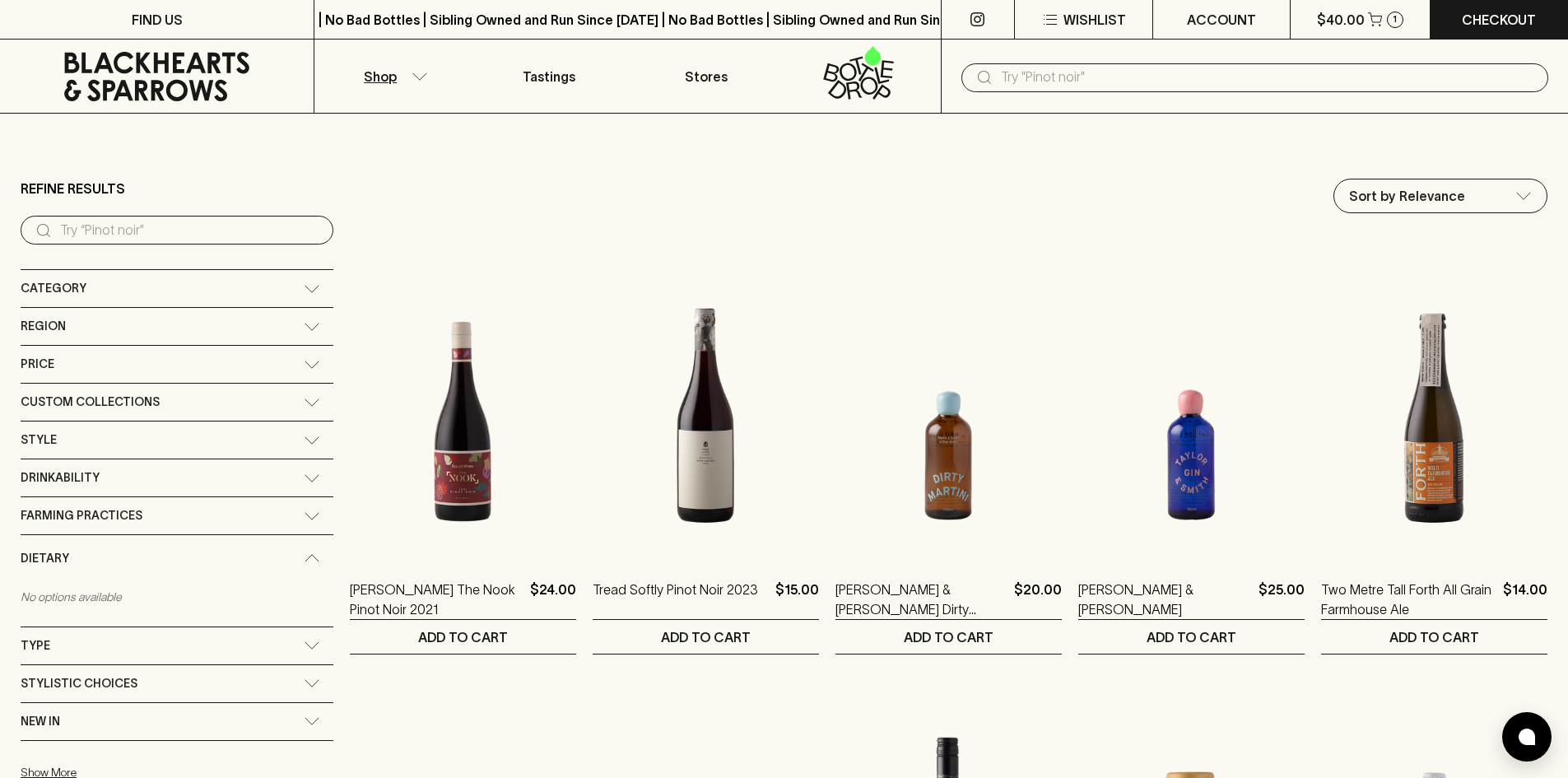
click at [137, 527] on div "Farming Practices" at bounding box center [177, 515] width 313 height 37
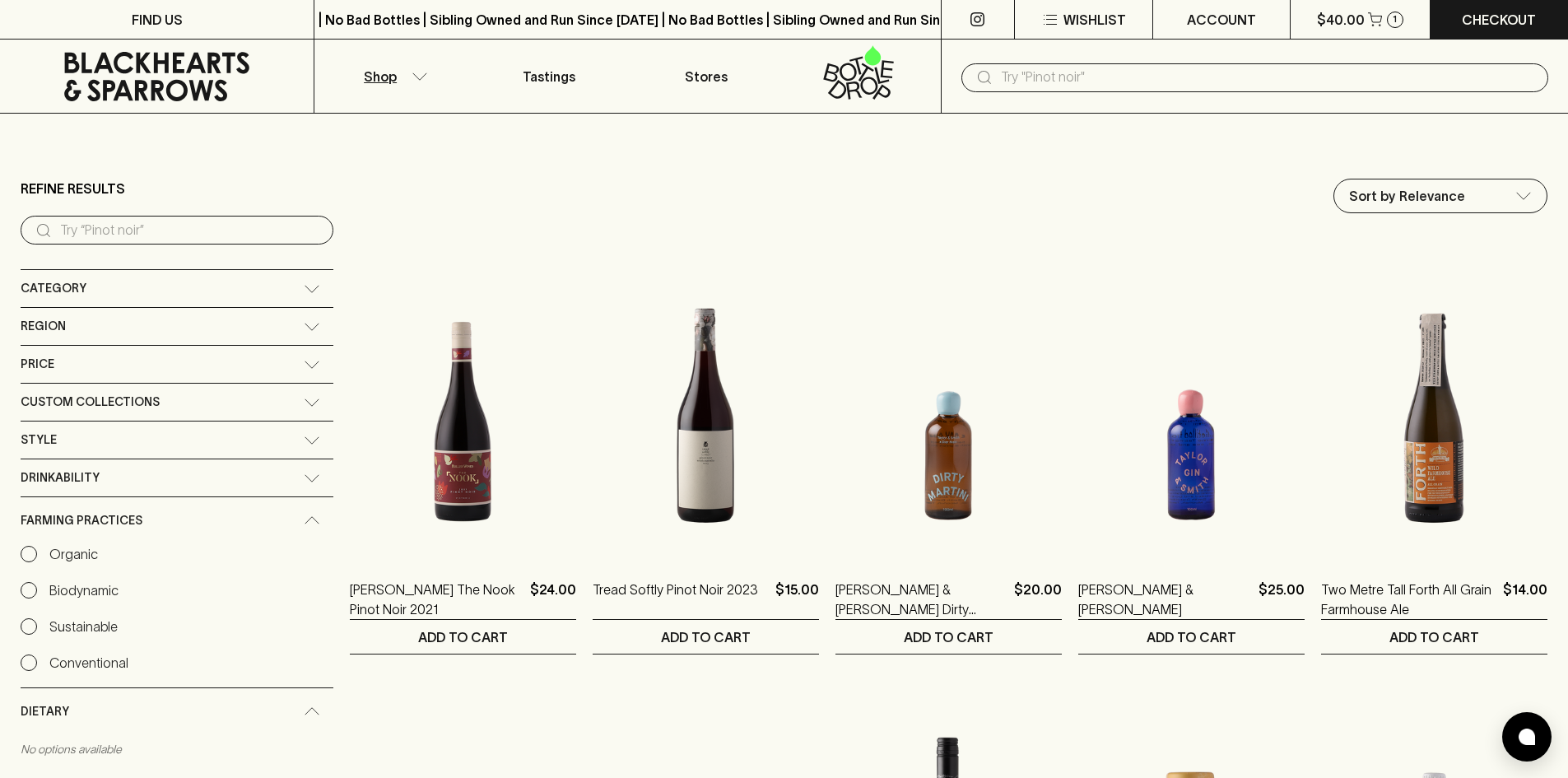
click at [67, 553] on p "Organic" at bounding box center [74, 554] width 49 height 20
click at [37, 553] on input "Organic" at bounding box center [29, 554] width 17 height 17
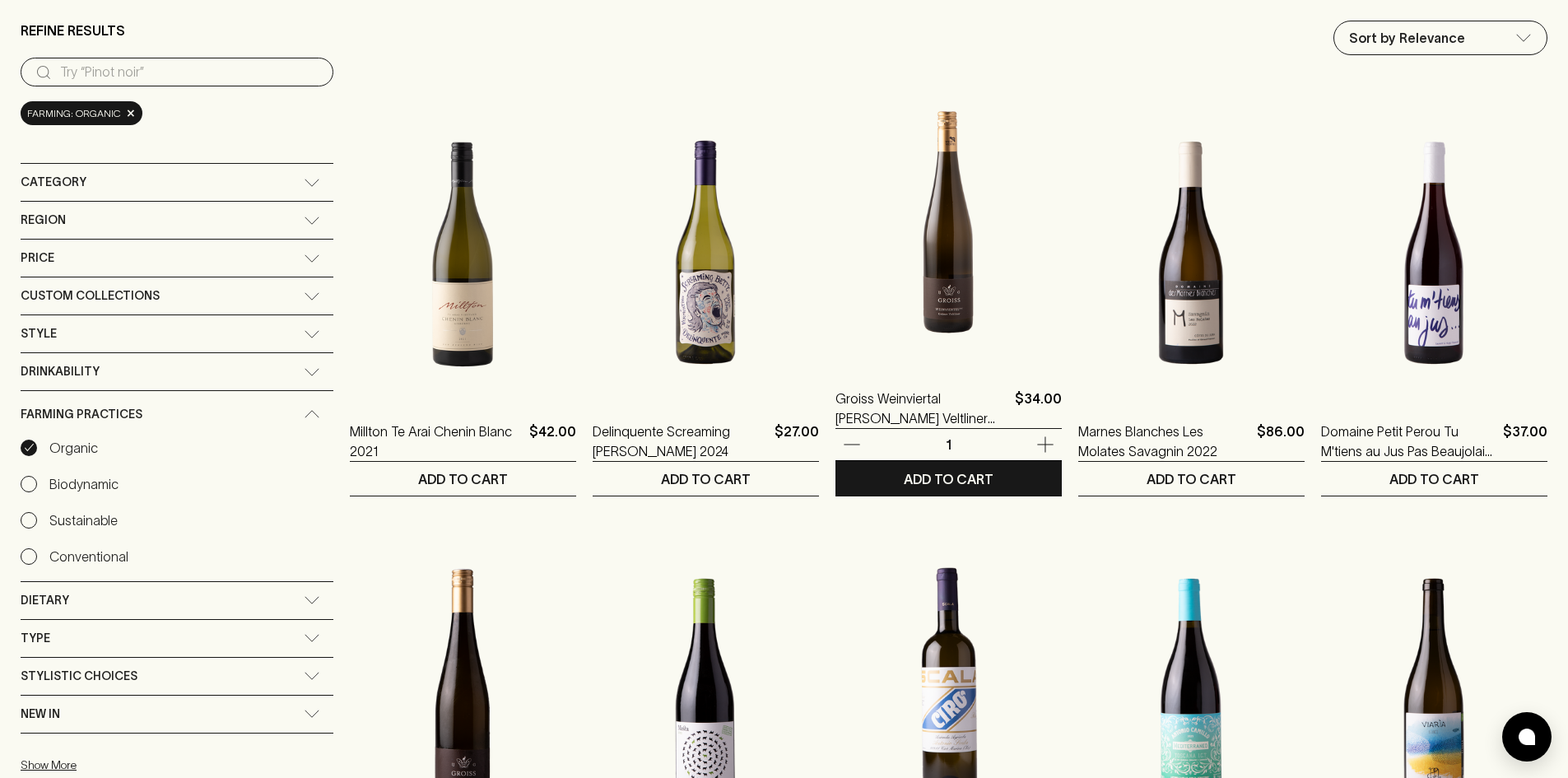
scroll to position [494, 0]
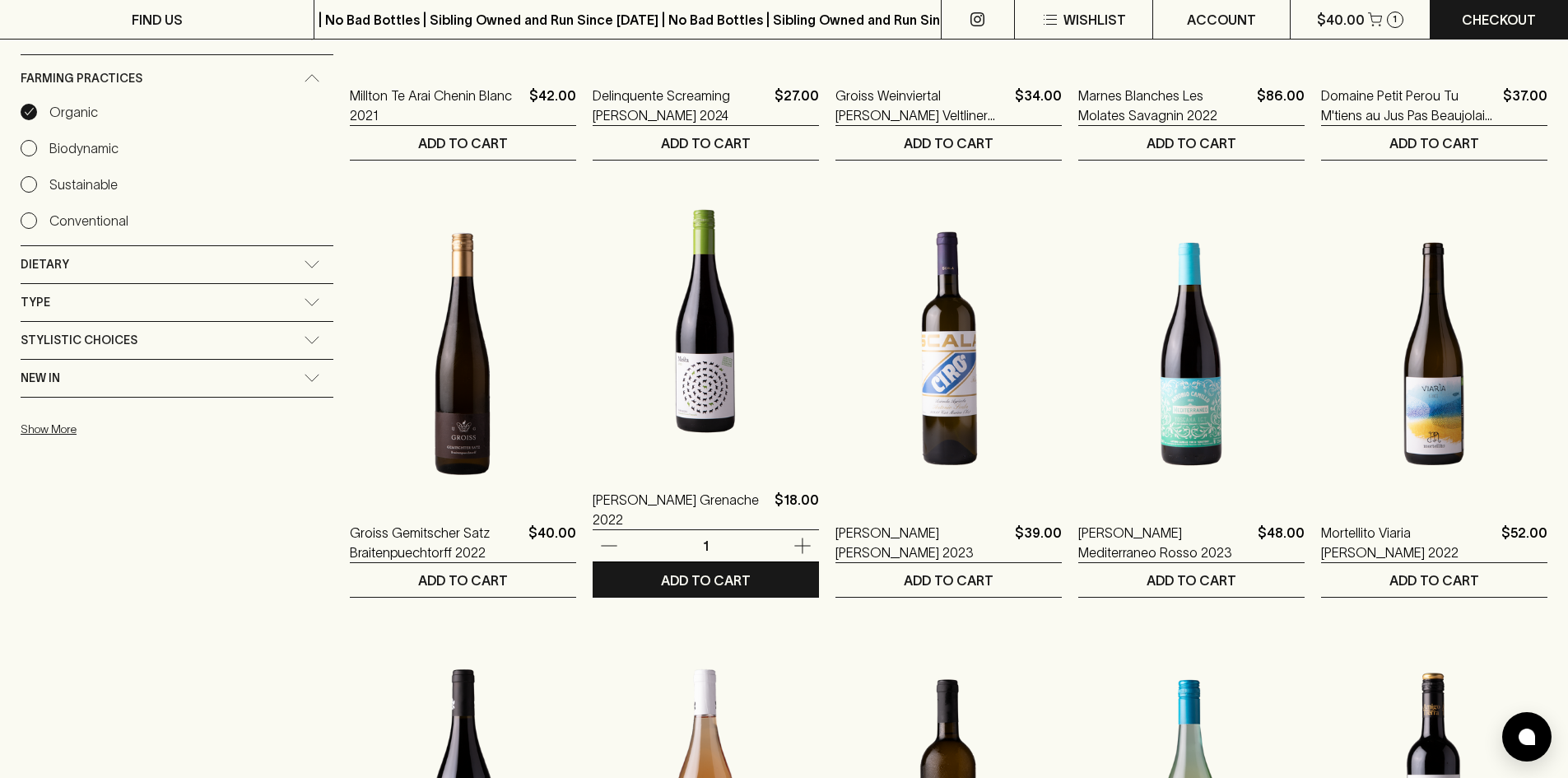
click at [602, 375] on img at bounding box center [705, 321] width 226 height 288
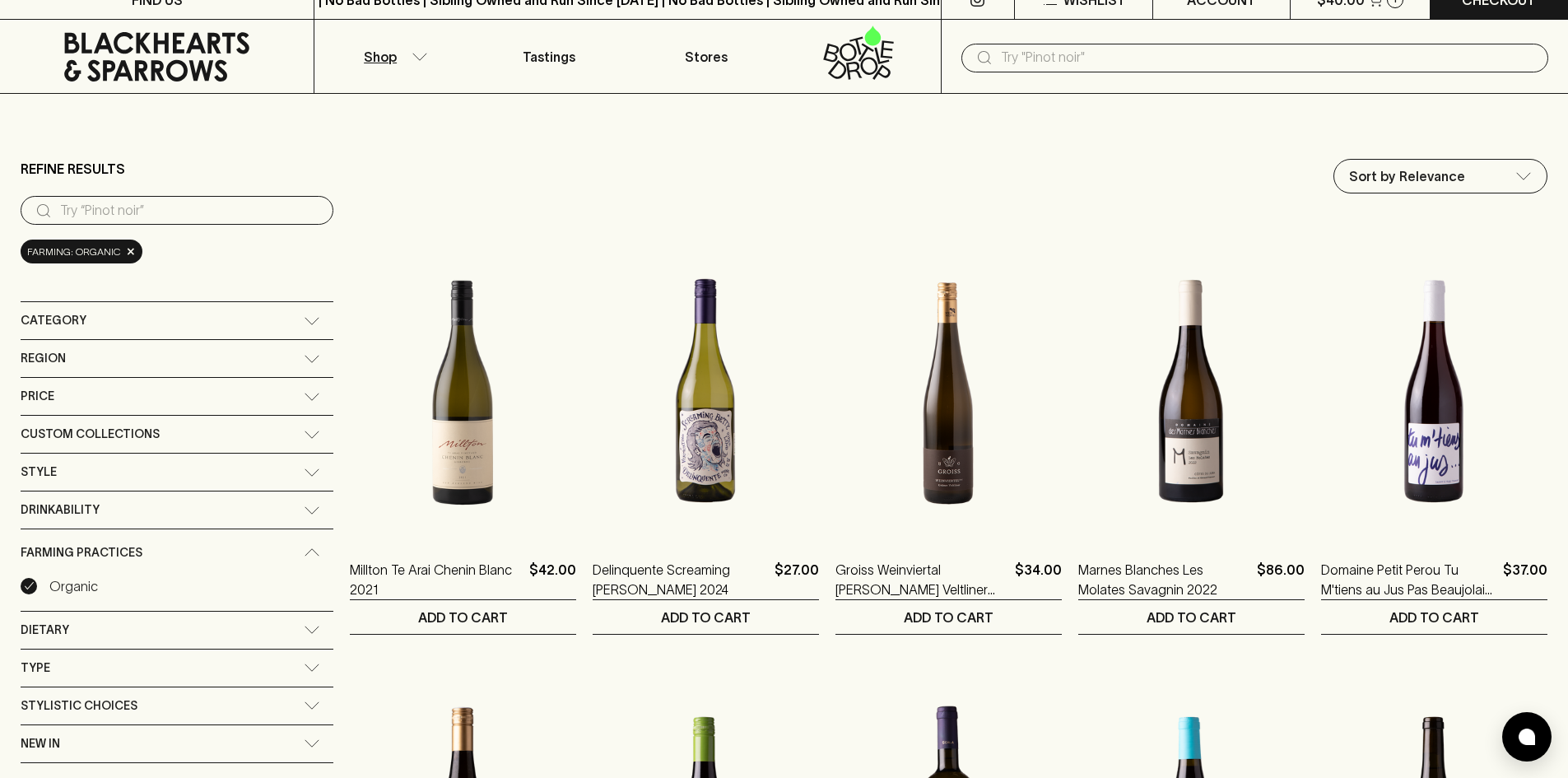
scroll to position [247, 0]
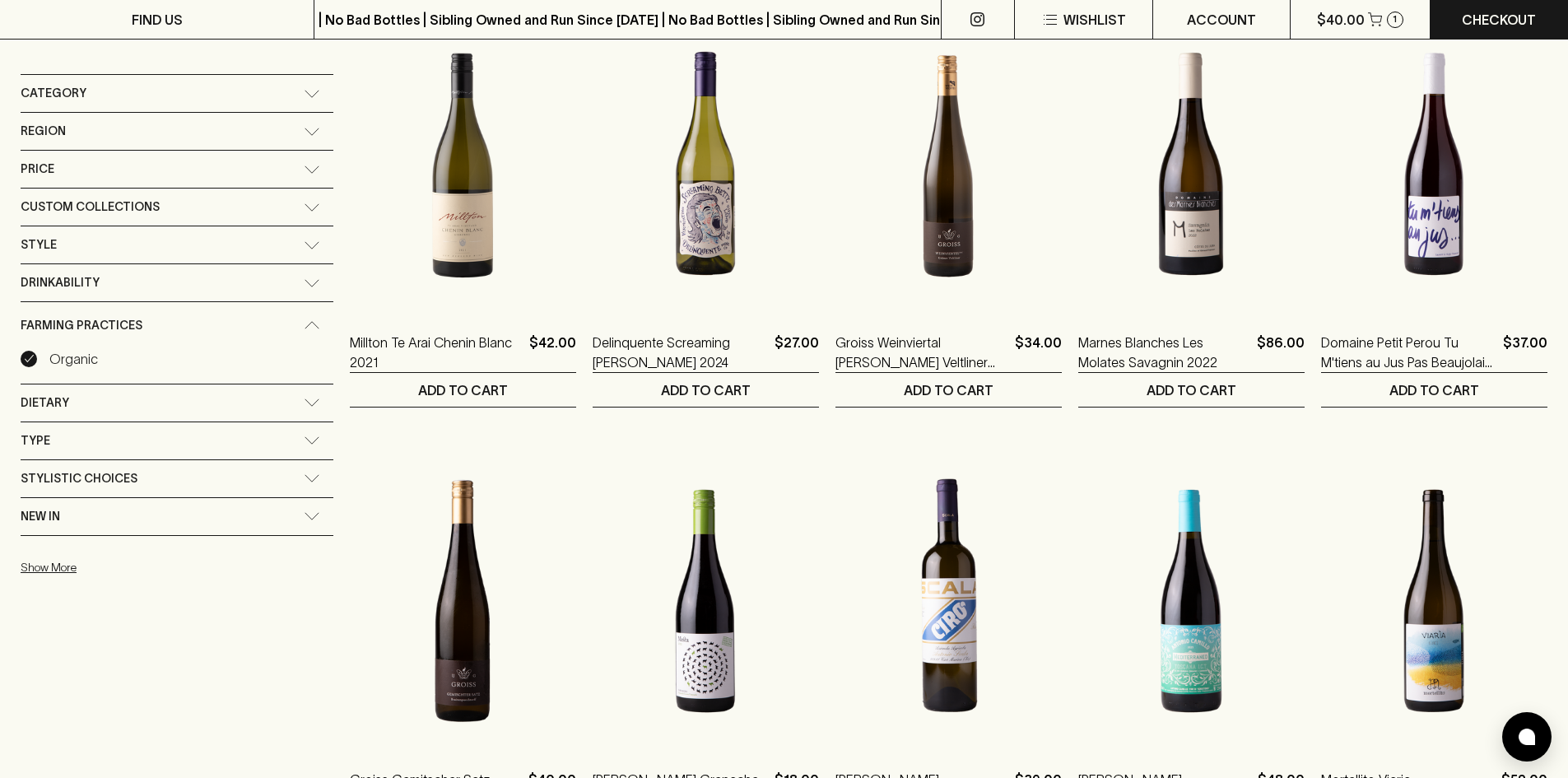
click at [136, 398] on div "Dietary" at bounding box center [162, 403] width 283 height 21
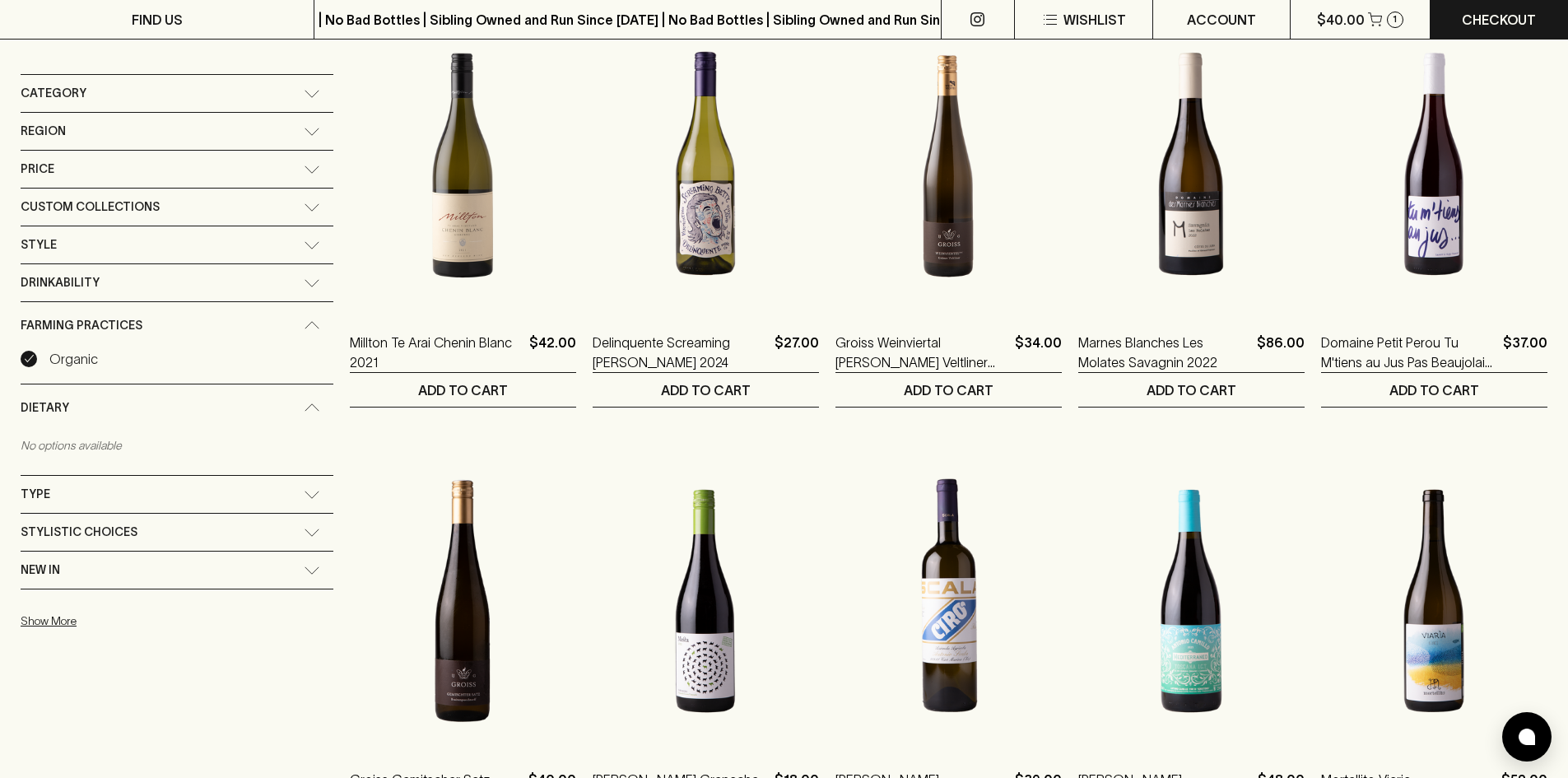
click at [136, 397] on div "Dietary" at bounding box center [162, 408] width 283 height 21
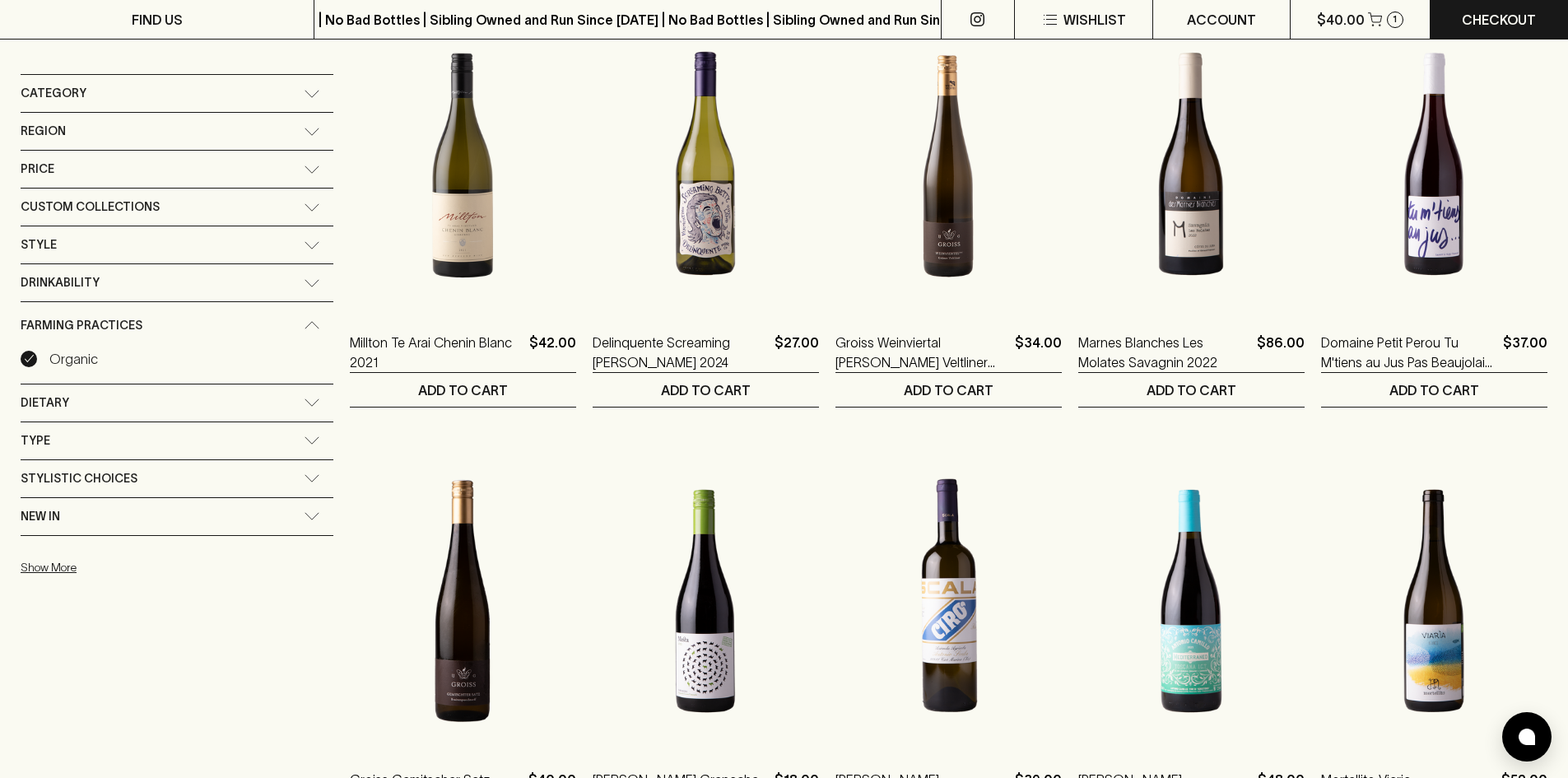
click at [141, 298] on div "Drinkability" at bounding box center [177, 283] width 313 height 37
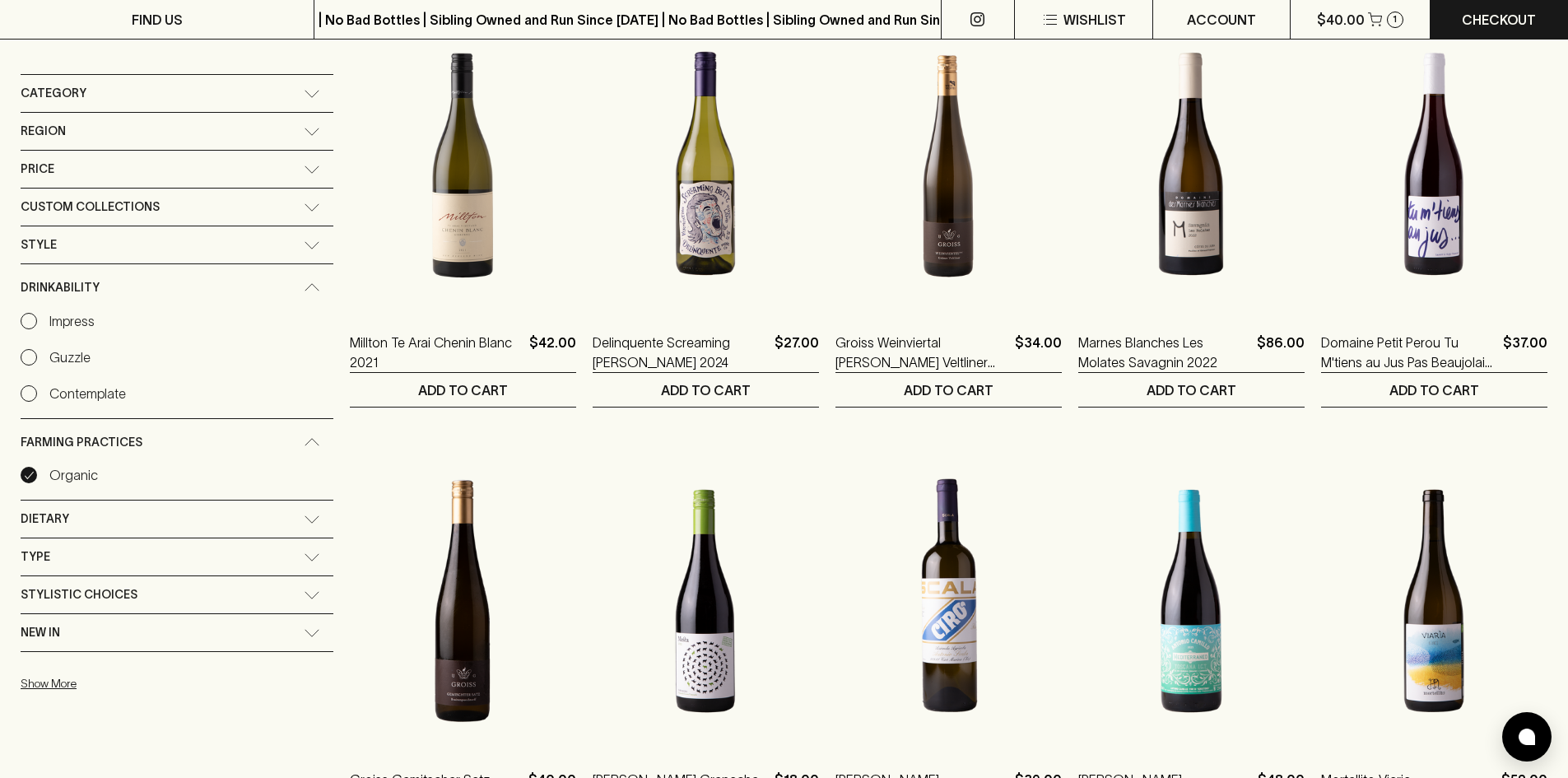
click at [136, 293] on div "Drinkability" at bounding box center [162, 288] width 283 height 21
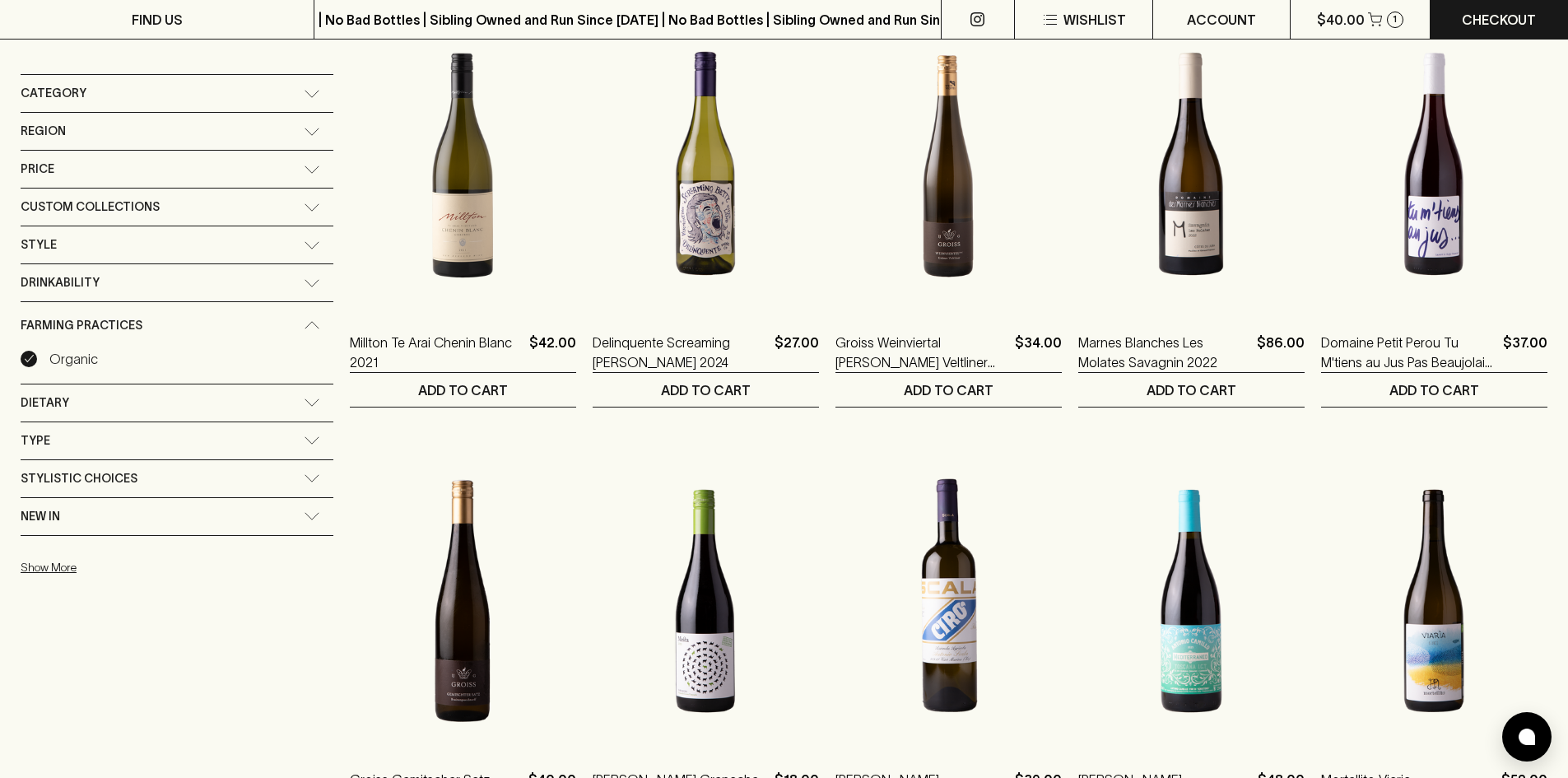
click at [38, 361] on label "Organic" at bounding box center [59, 359] width 78 height 20
click at [37, 361] on input "Organic" at bounding box center [29, 359] width 17 height 17
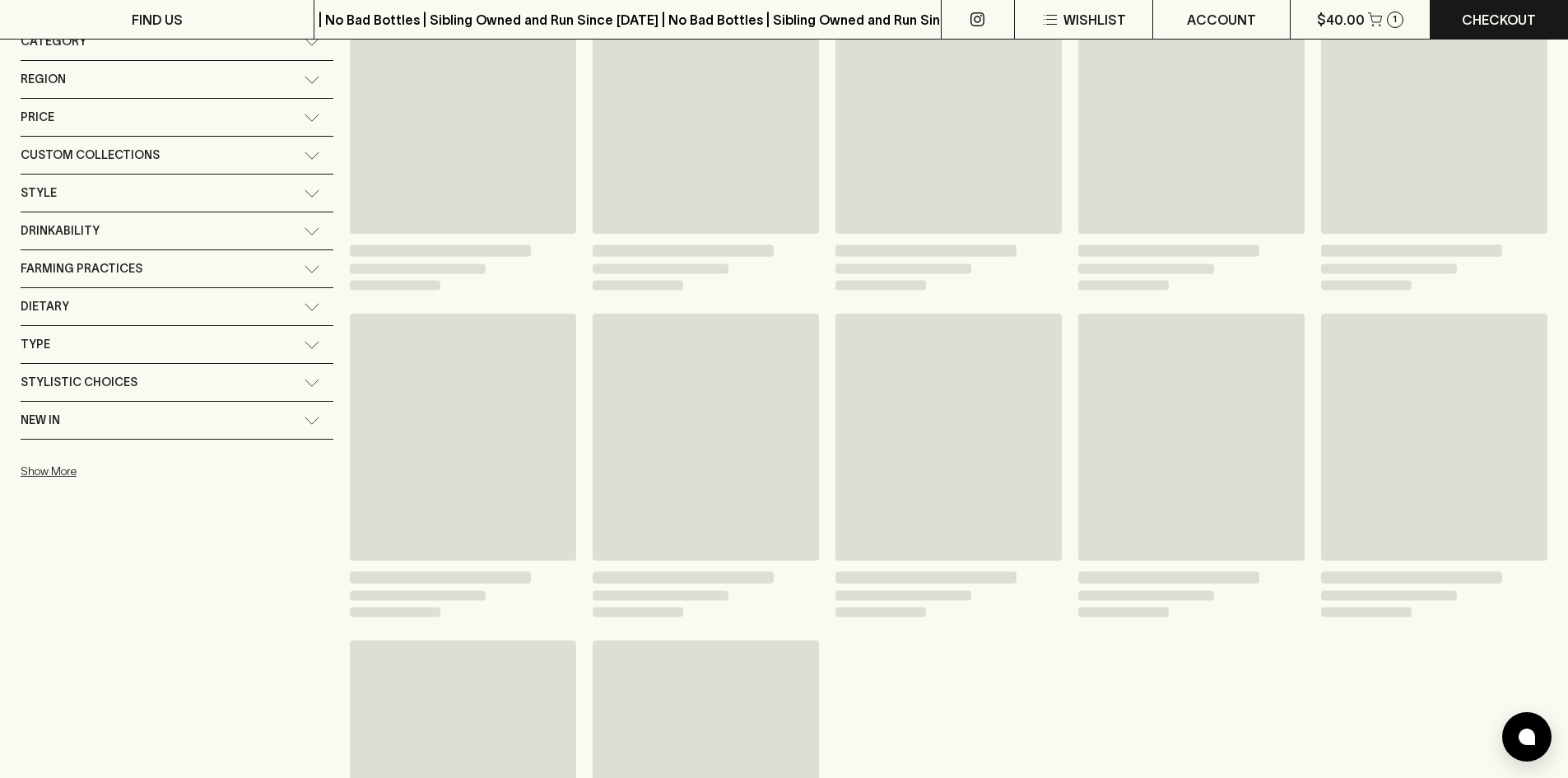
scroll to position [195, 0]
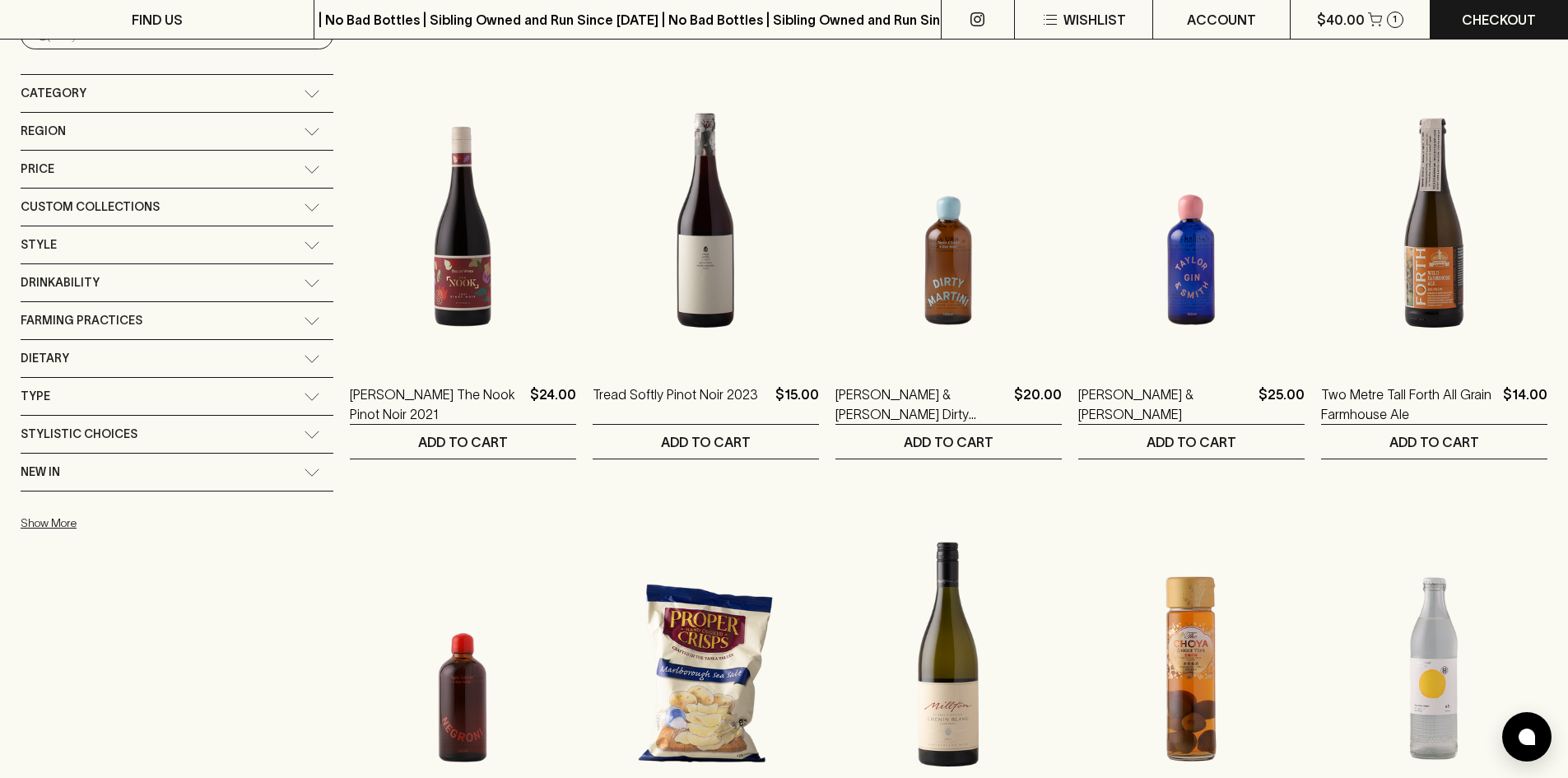
click at [95, 325] on span "Farming Practices" at bounding box center [82, 320] width 122 height 21
click at [97, 326] on span "Farming Practices" at bounding box center [82, 326] width 122 height 21
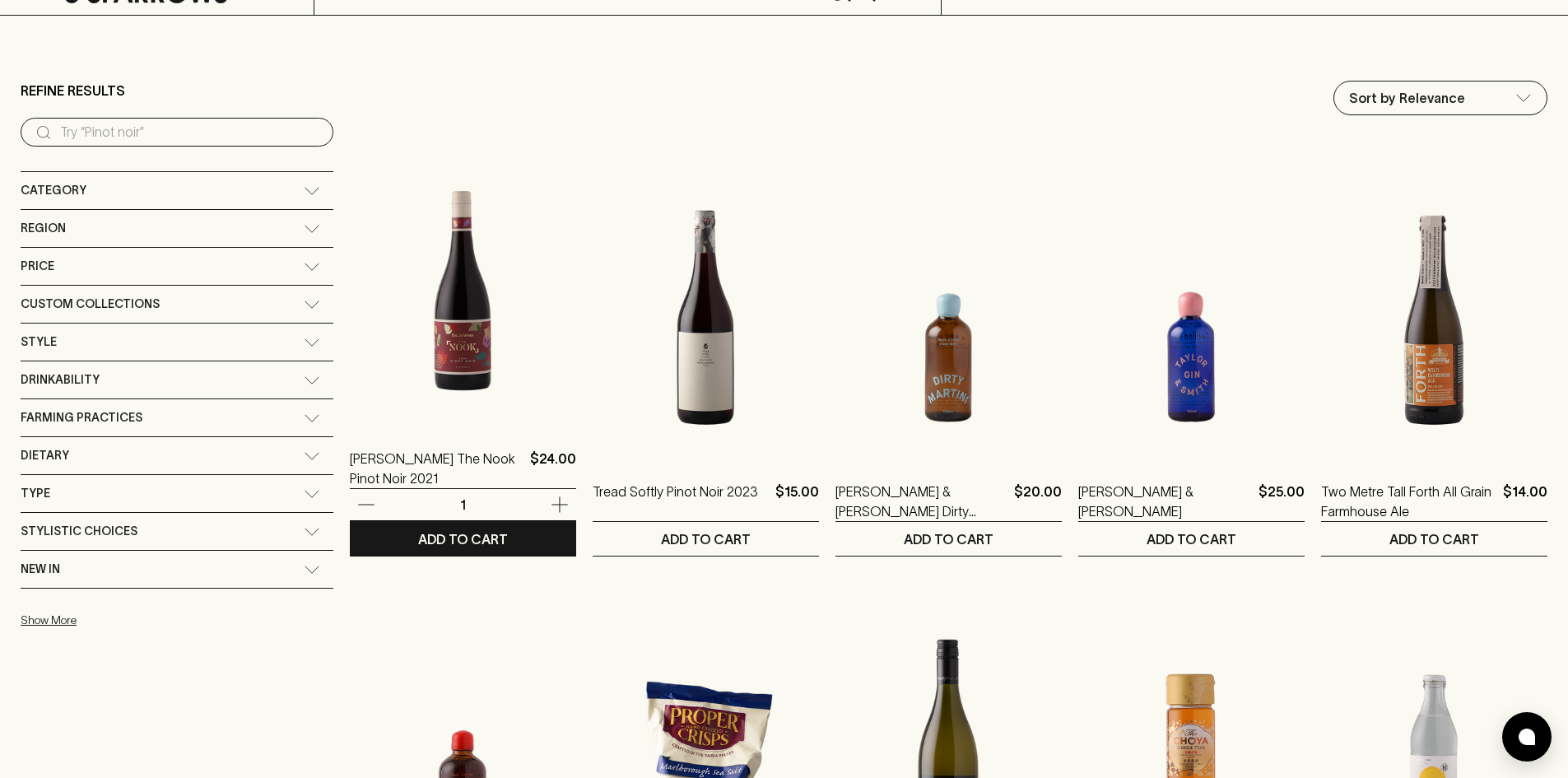
scroll to position [0, 0]
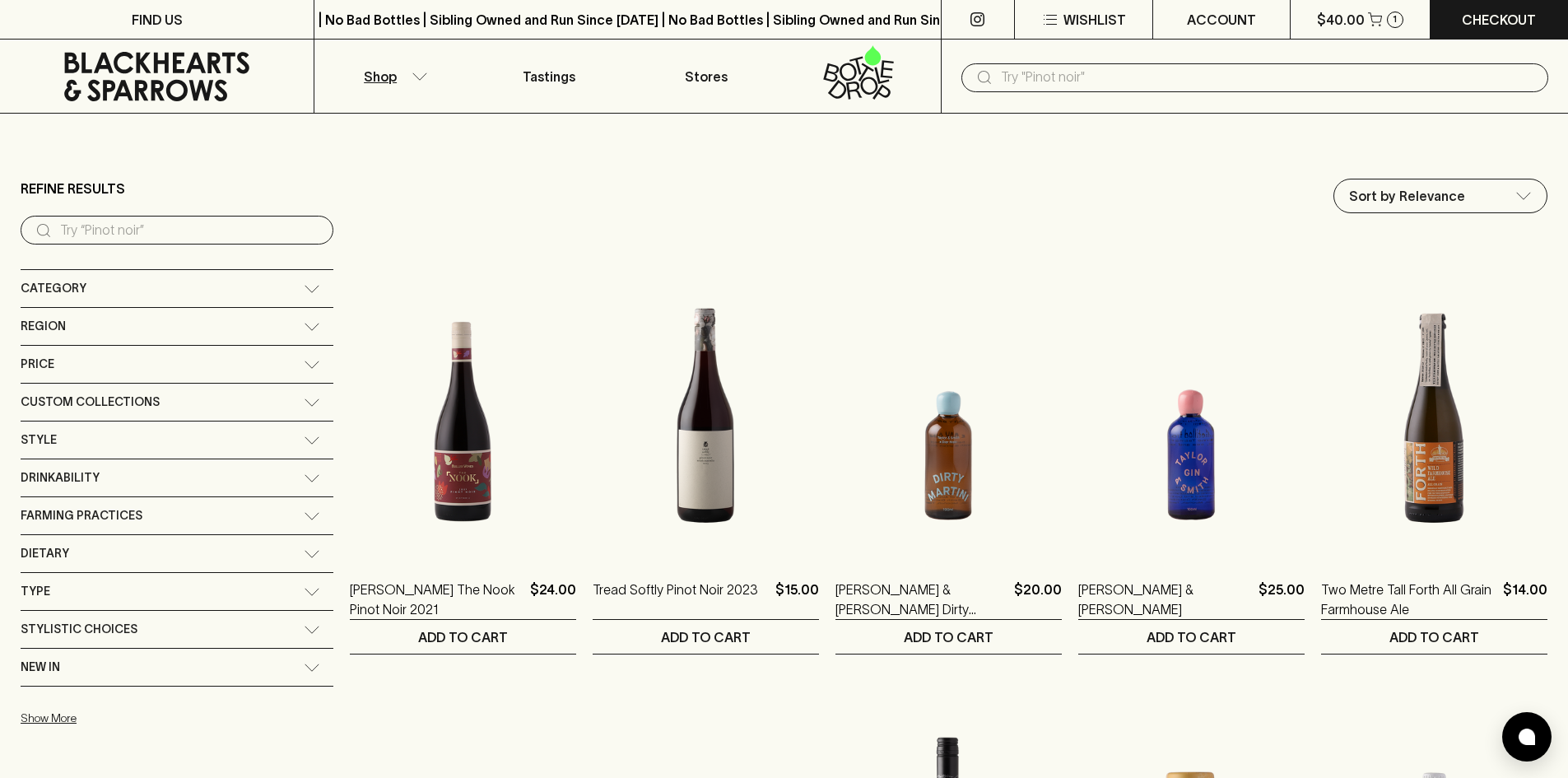
click at [120, 339] on div "Region" at bounding box center [177, 327] width 313 height 37
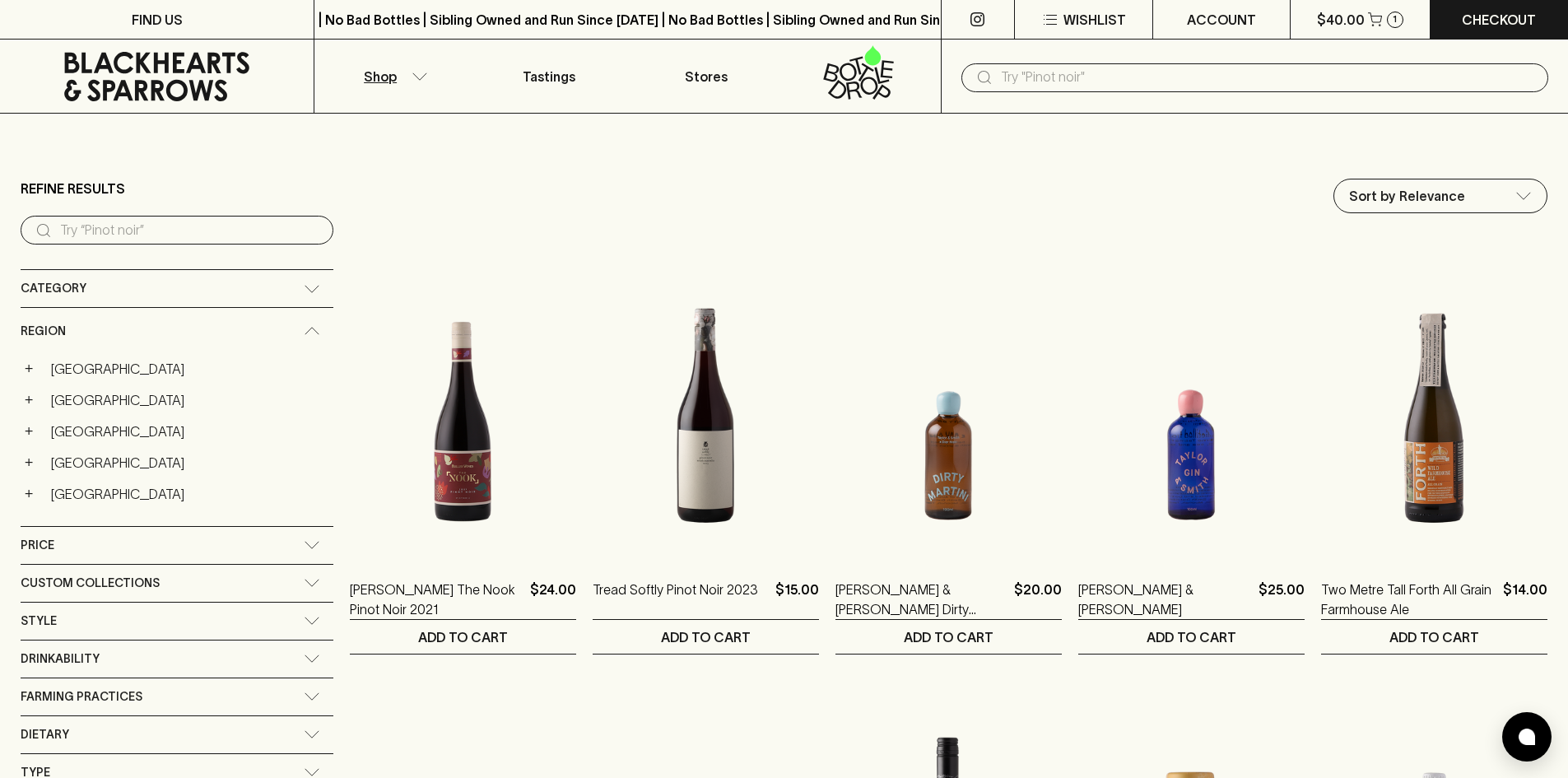
click at [122, 321] on div "Region" at bounding box center [162, 332] width 283 height 21
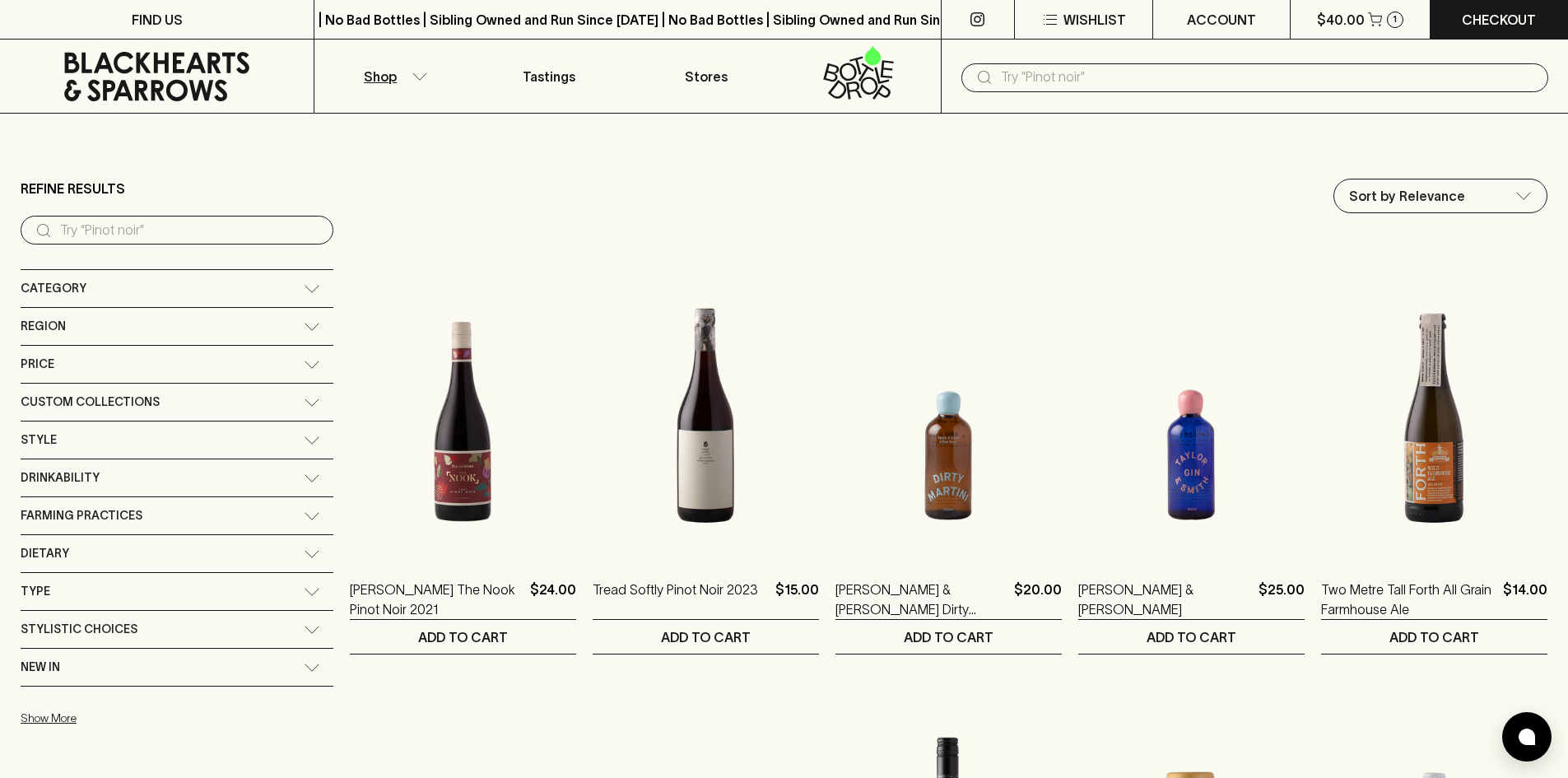
click at [121, 283] on div "Category" at bounding box center [162, 289] width 283 height 21
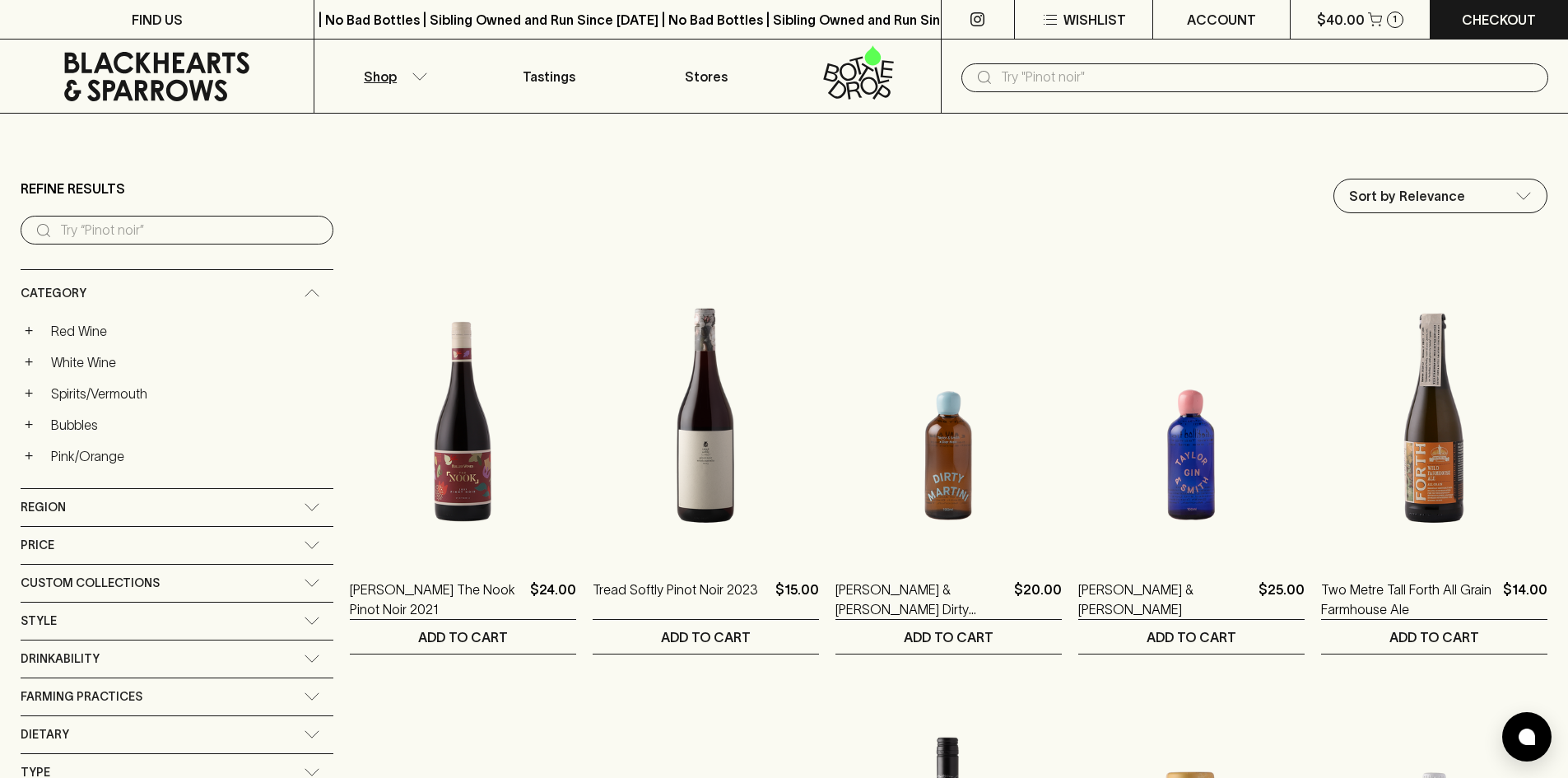
drag, startPoint x: 121, startPoint y: 283, endPoint x: 127, endPoint y: 269, distance: 15.2
click at [122, 280] on div "Category" at bounding box center [177, 293] width 313 height 47
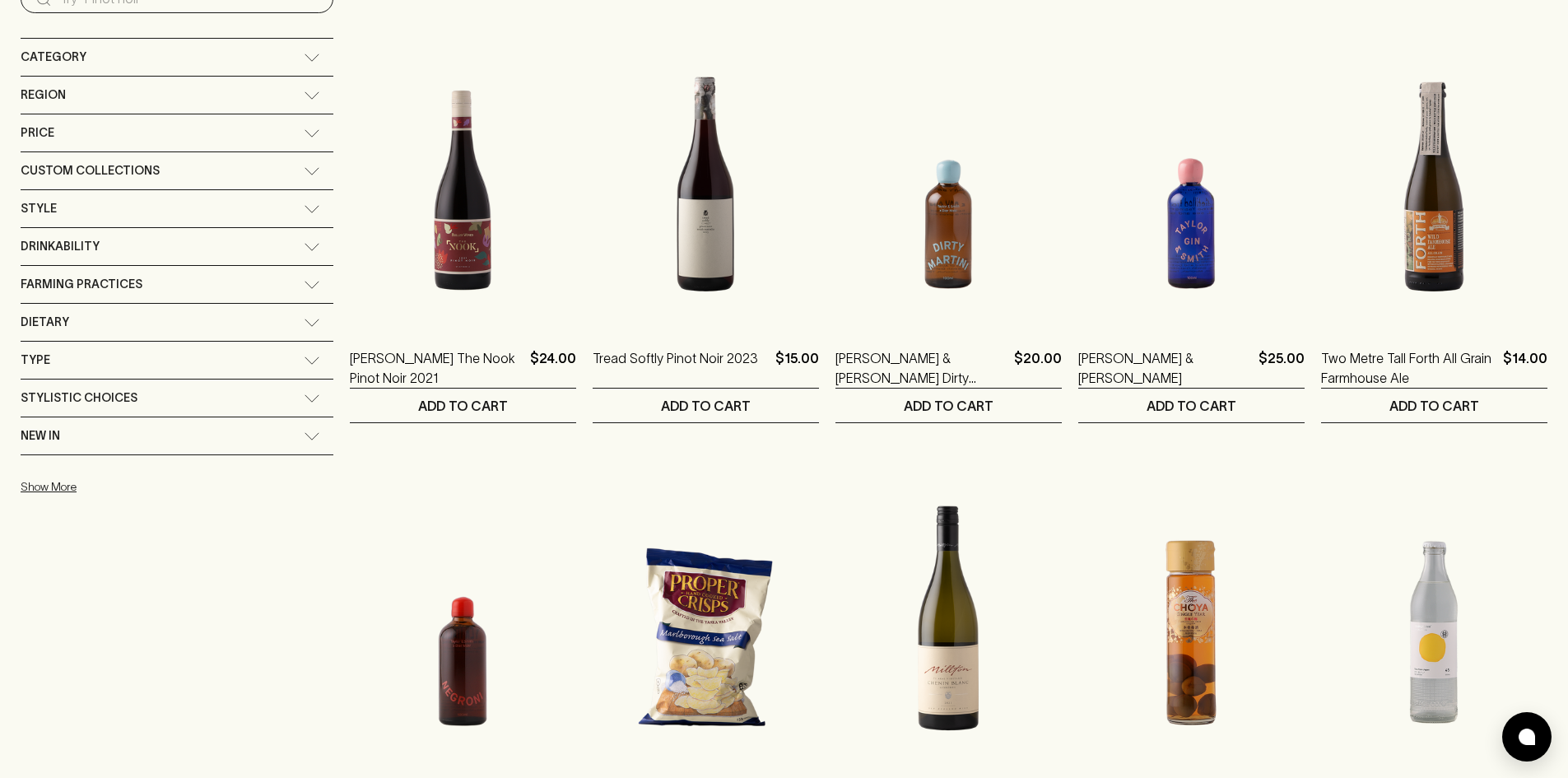
scroll to position [411, 0]
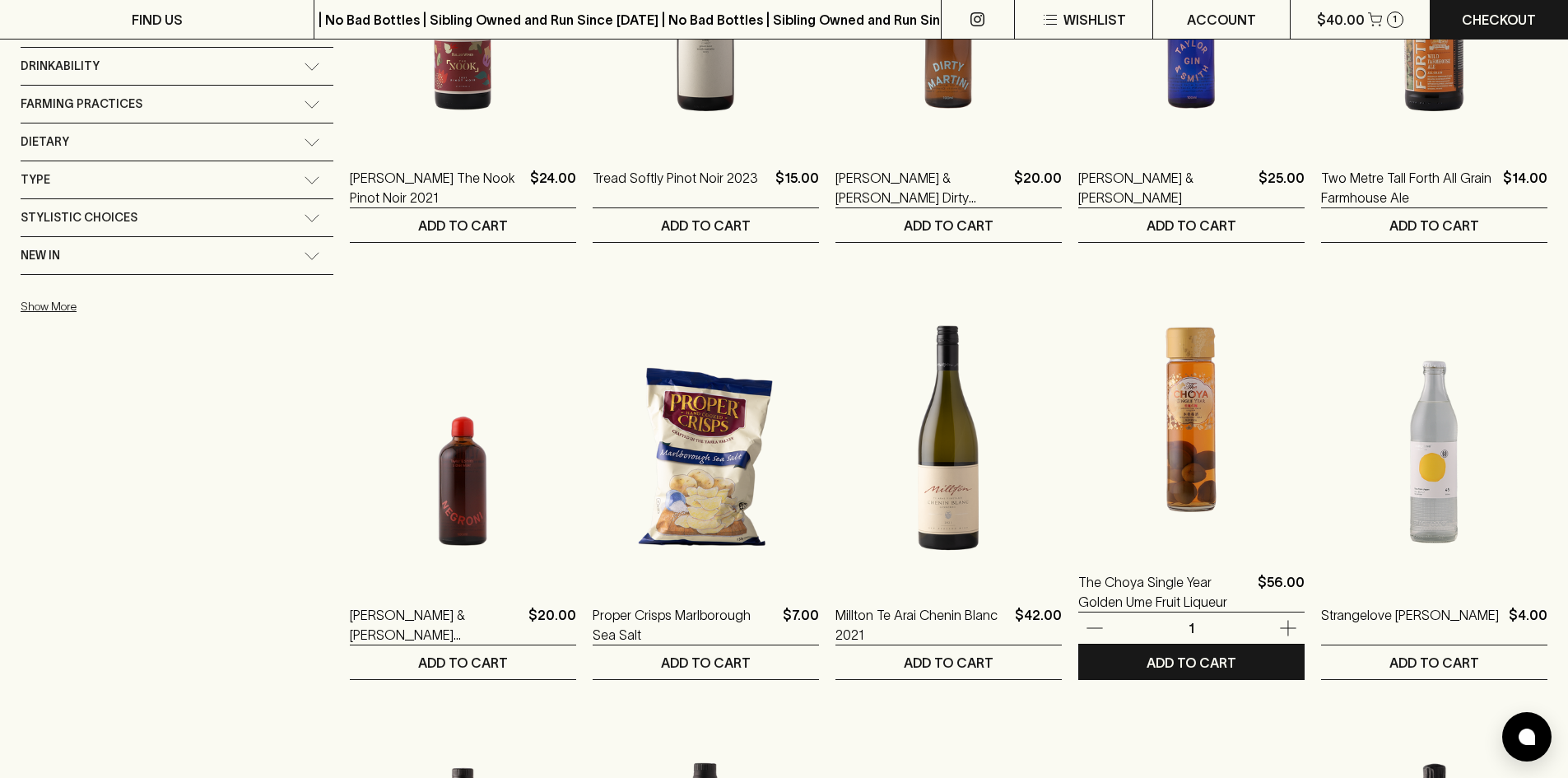
click at [1186, 455] on img at bounding box center [1191, 403] width 226 height 288
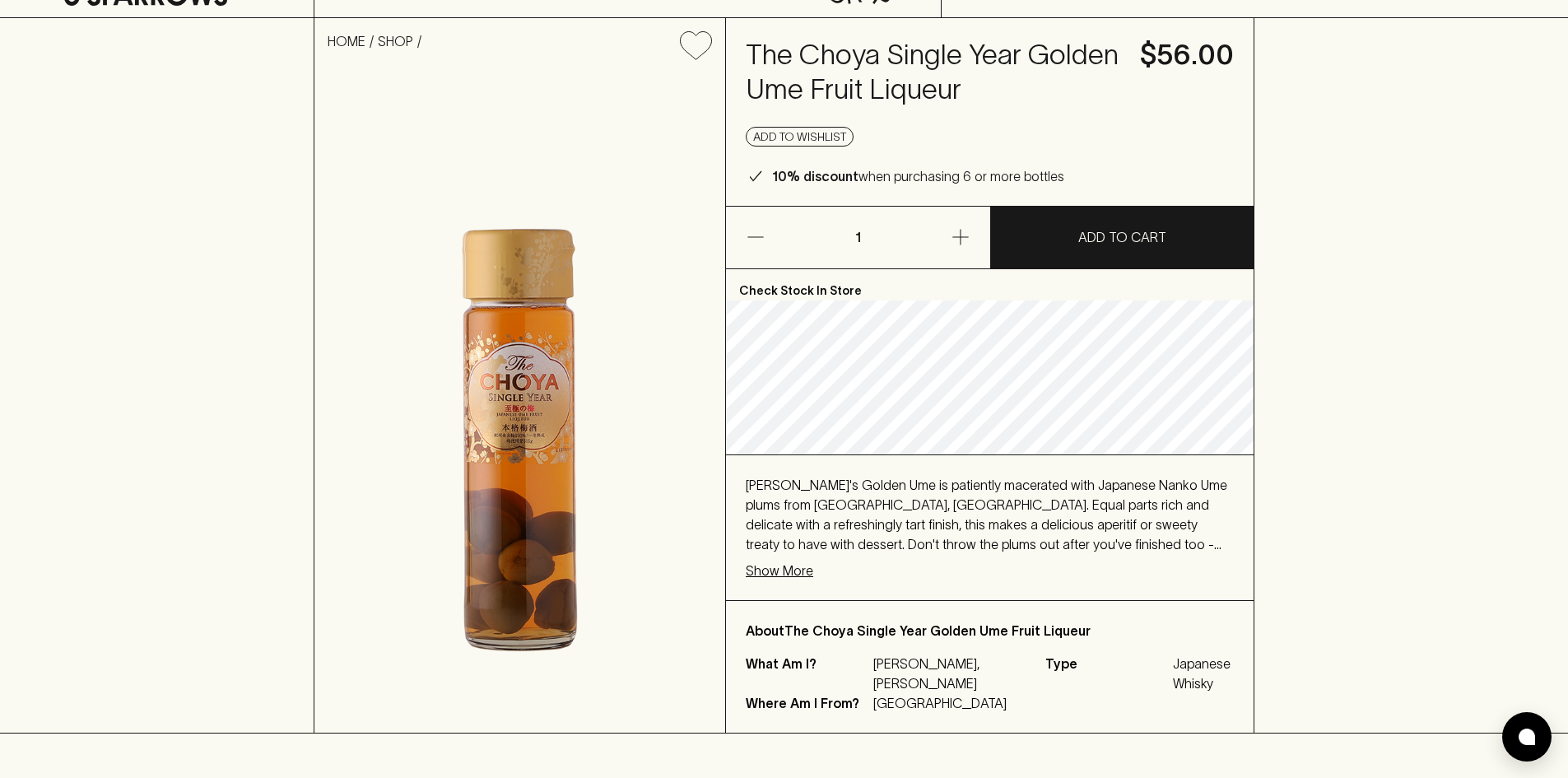
scroll to position [247, 0]
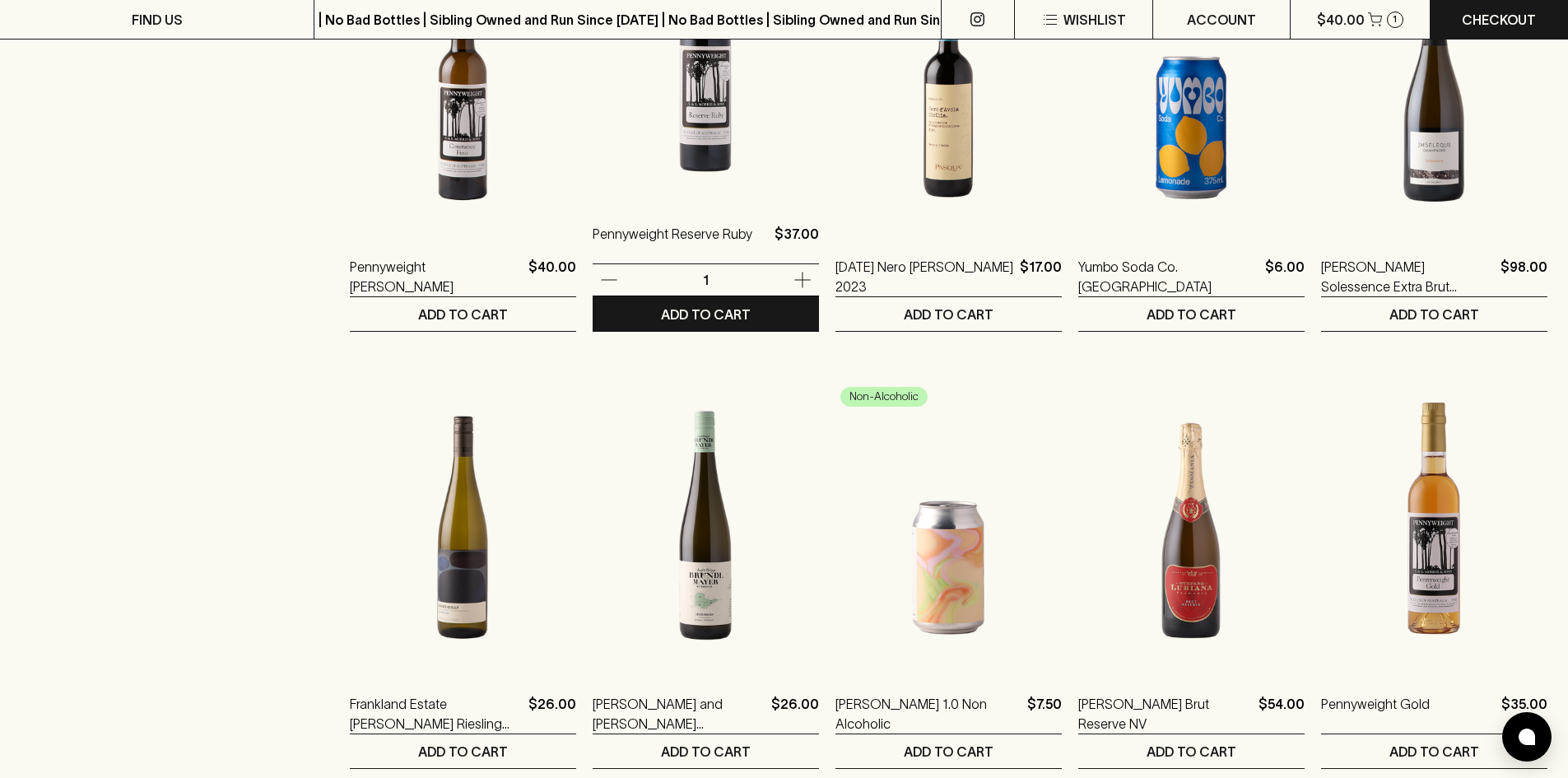
scroll to position [1400, 0]
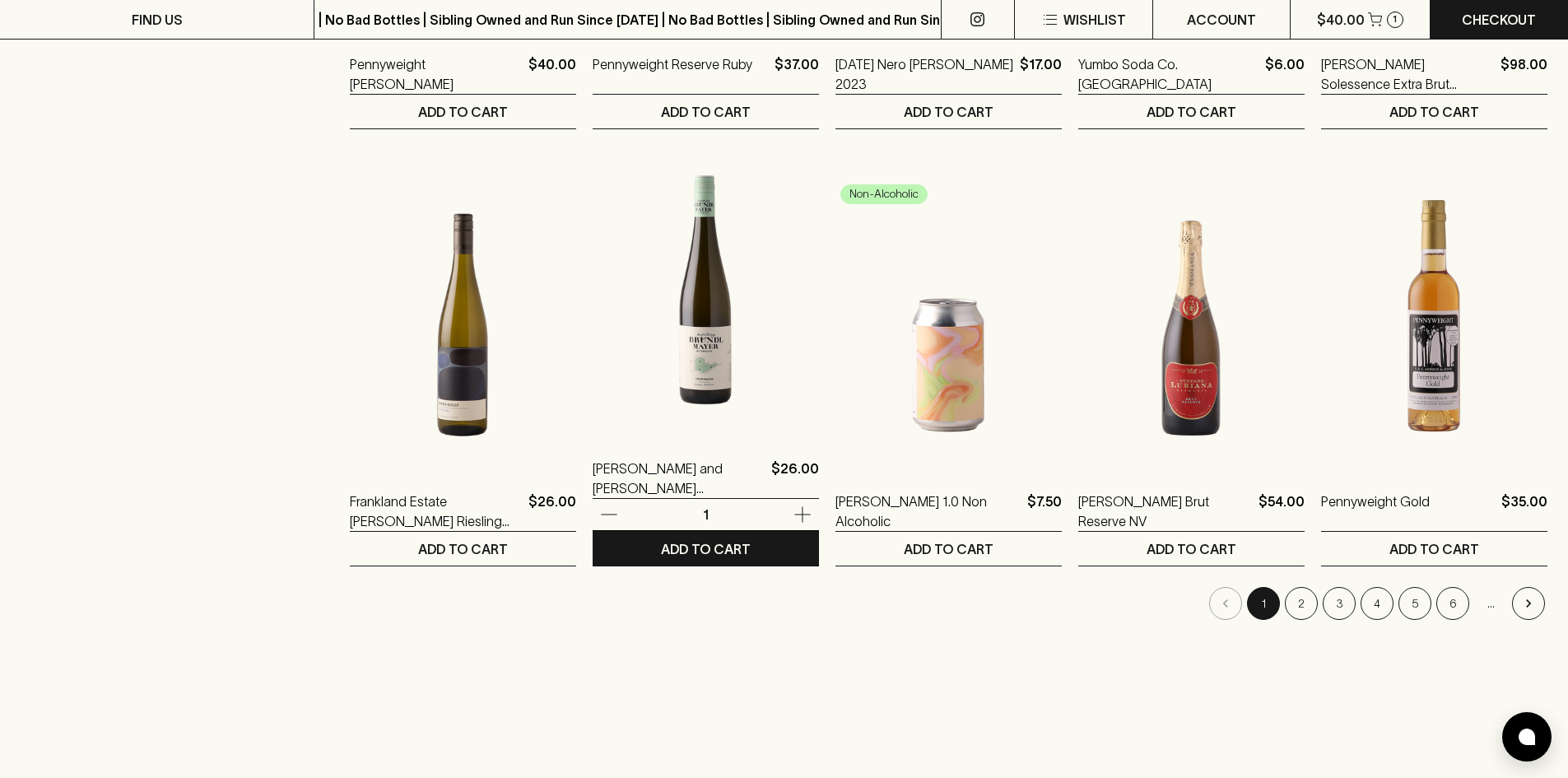
click at [639, 349] on img at bounding box center [705, 290] width 226 height 288
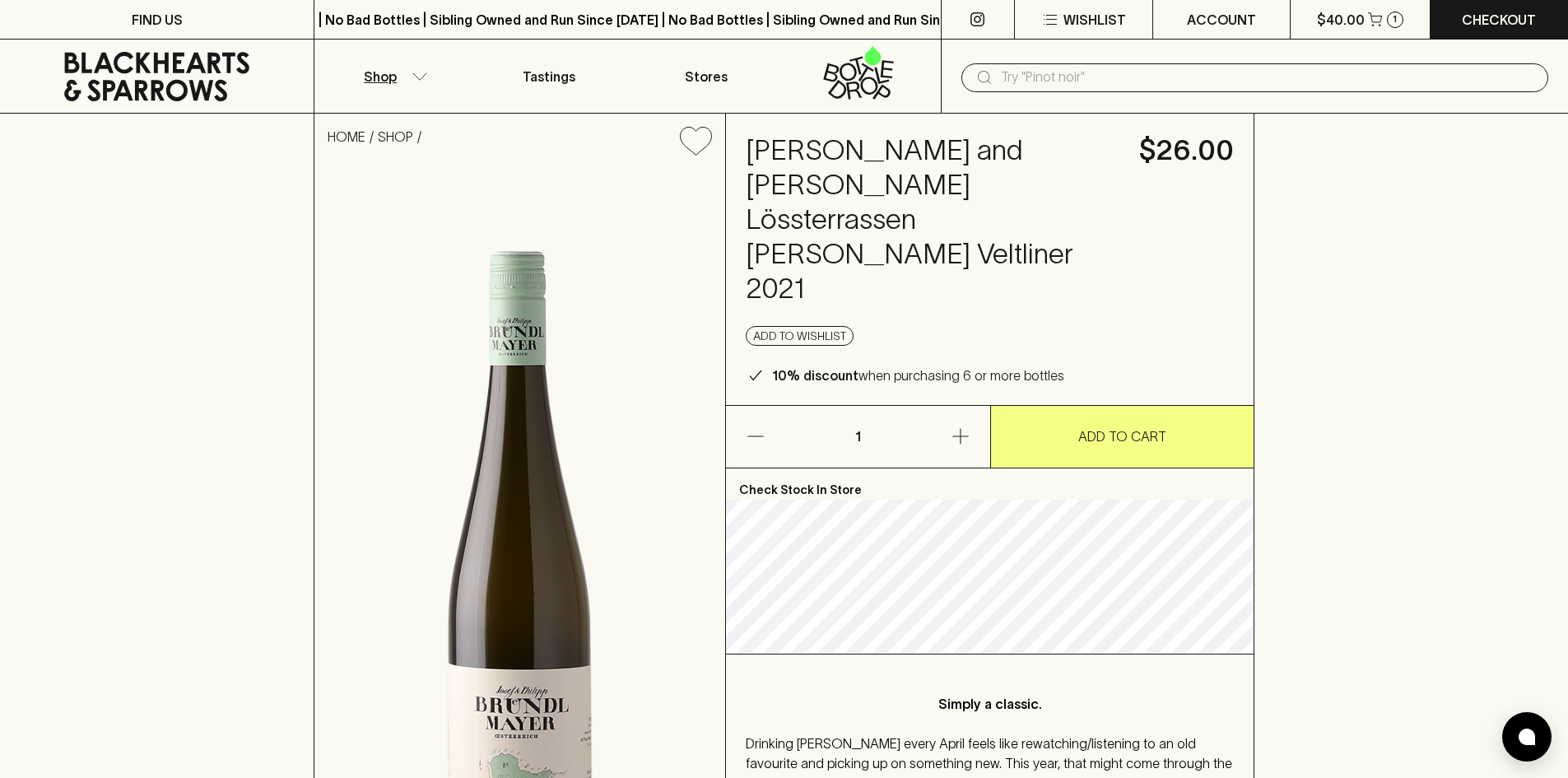
click at [393, 79] on p "Shop" at bounding box center [381, 76] width 33 height 20
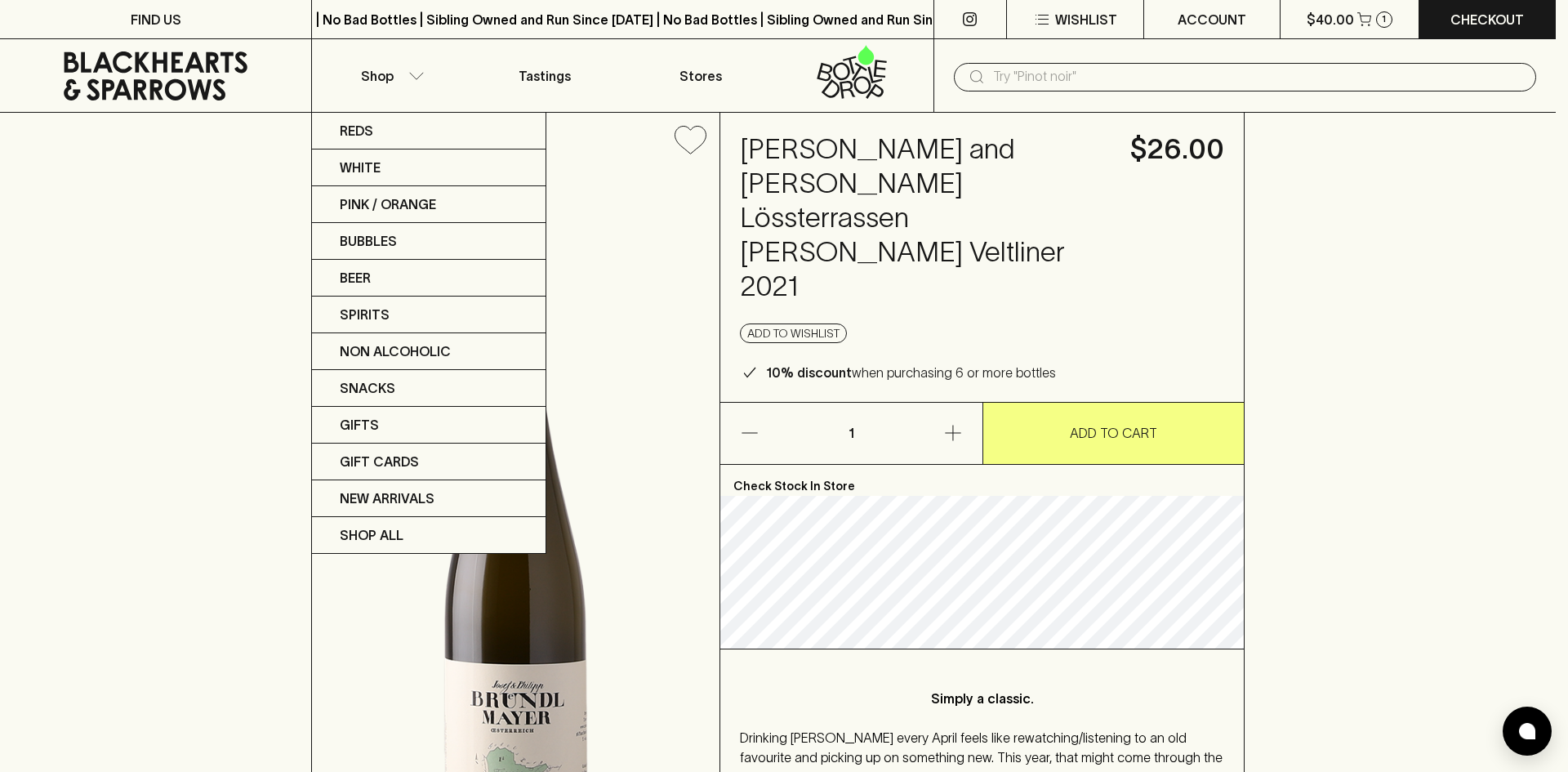
click at [411, 102] on div at bounding box center [784, 386] width 1568 height 772
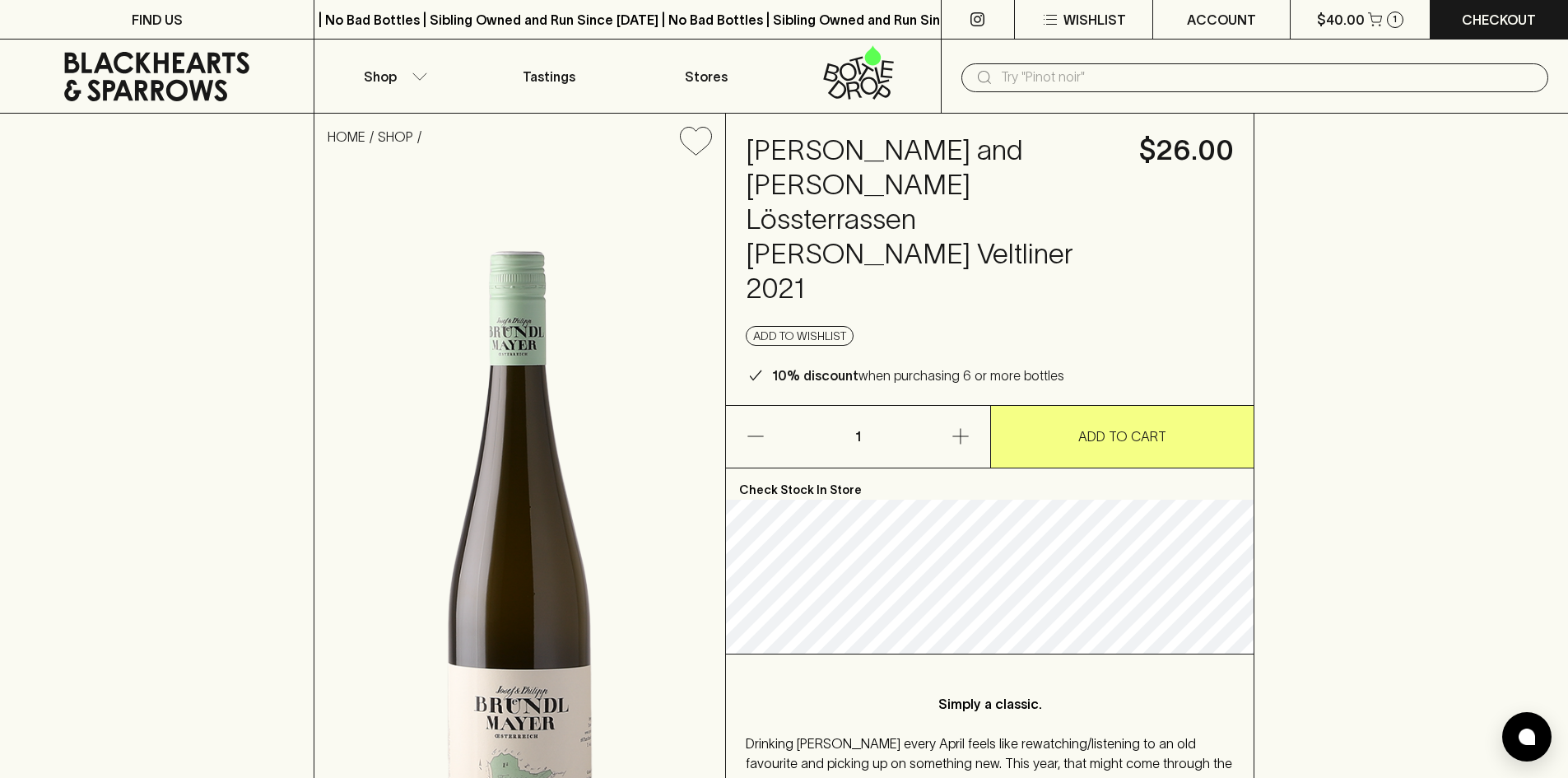
click at [418, 114] on div "Reds White Pink / Orange Bubbles Beer Spirits Non Alcoholic Snacks Gifts Gift C…" at bounding box center [784, 389] width 1568 height 778
click at [408, 99] on button "Shop" at bounding box center [392, 76] width 156 height 73
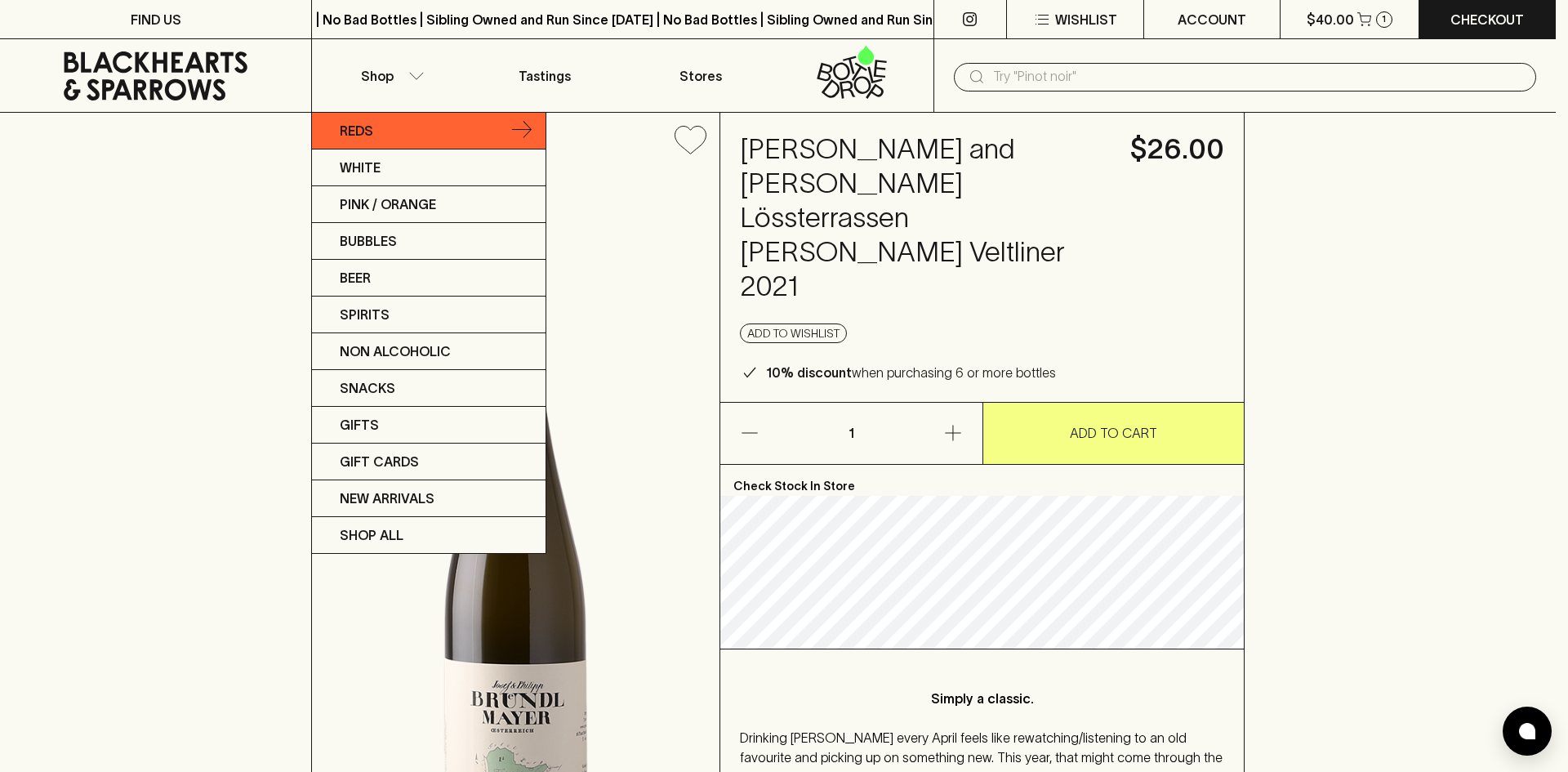
click at [407, 113] on div "Reds White Pink / Orange Bubbles Beer Spirits Non Alcoholic Snacks Gifts Gift C…" at bounding box center [784, 386] width 1568 height 772
click at [407, 122] on link "Reds" at bounding box center [429, 131] width 234 height 36
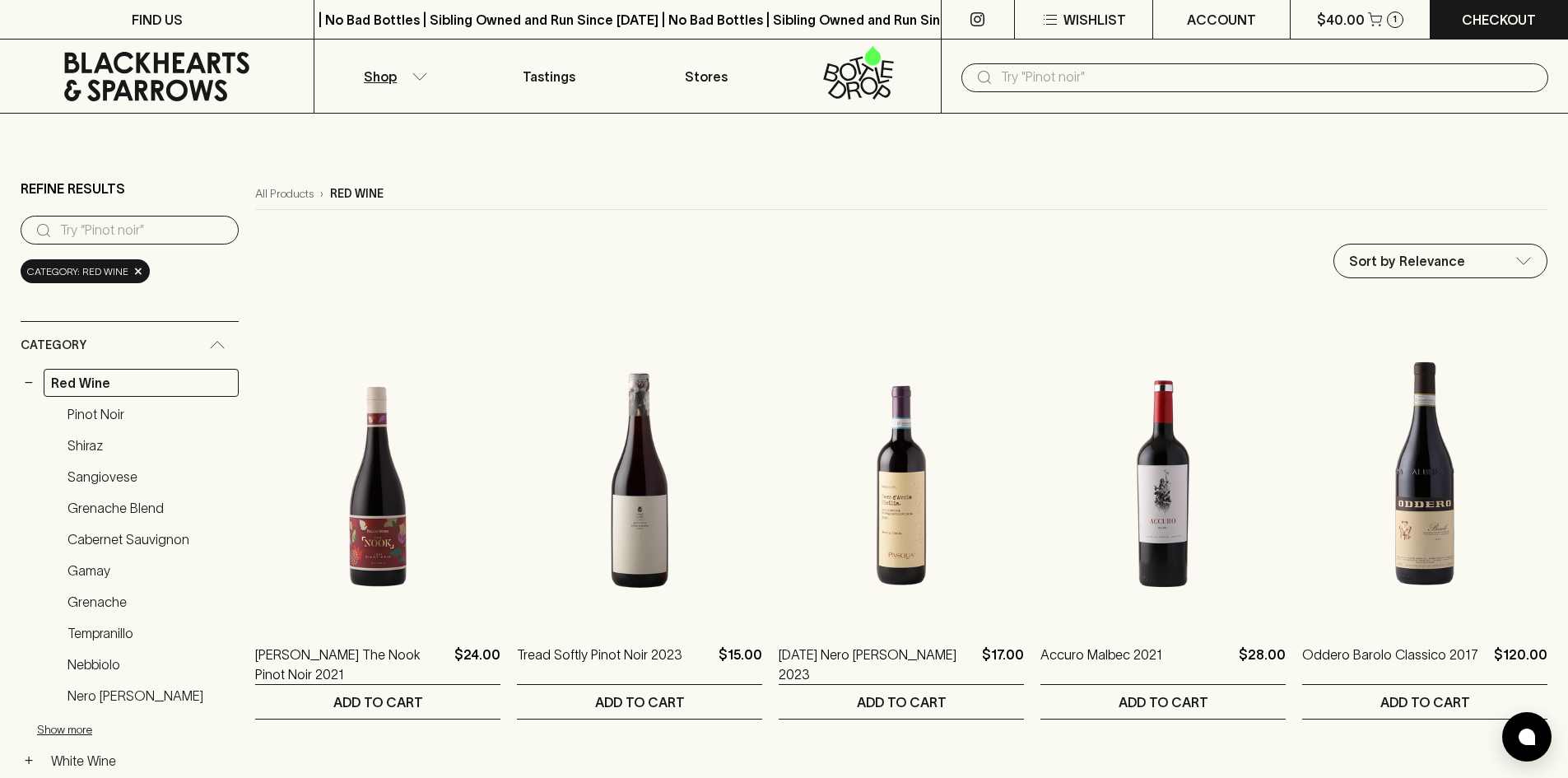
click at [402, 96] on button "Shop" at bounding box center [392, 76] width 156 height 73
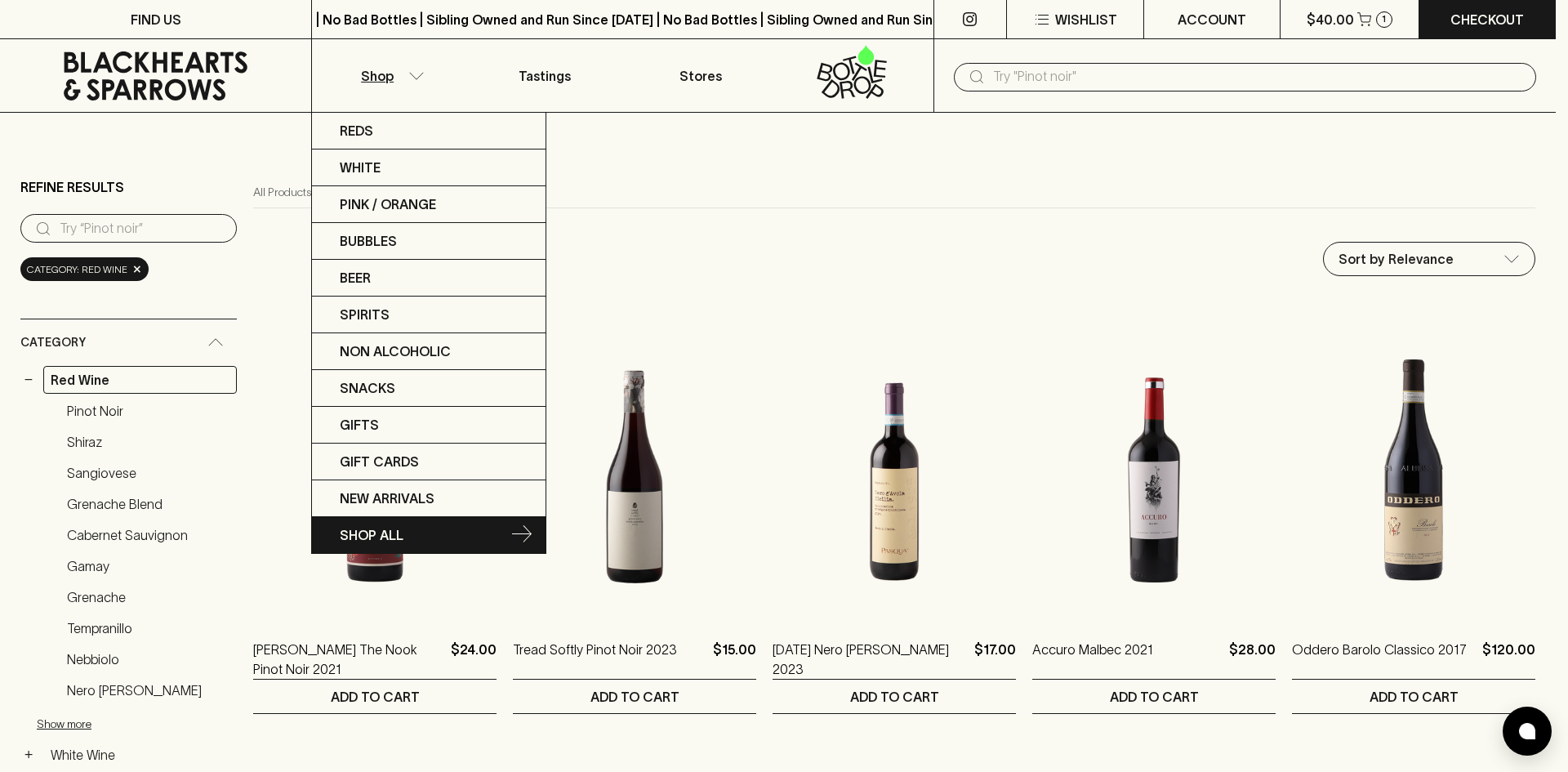
click at [384, 535] on p "SHOP ALL" at bounding box center [372, 535] width 64 height 20
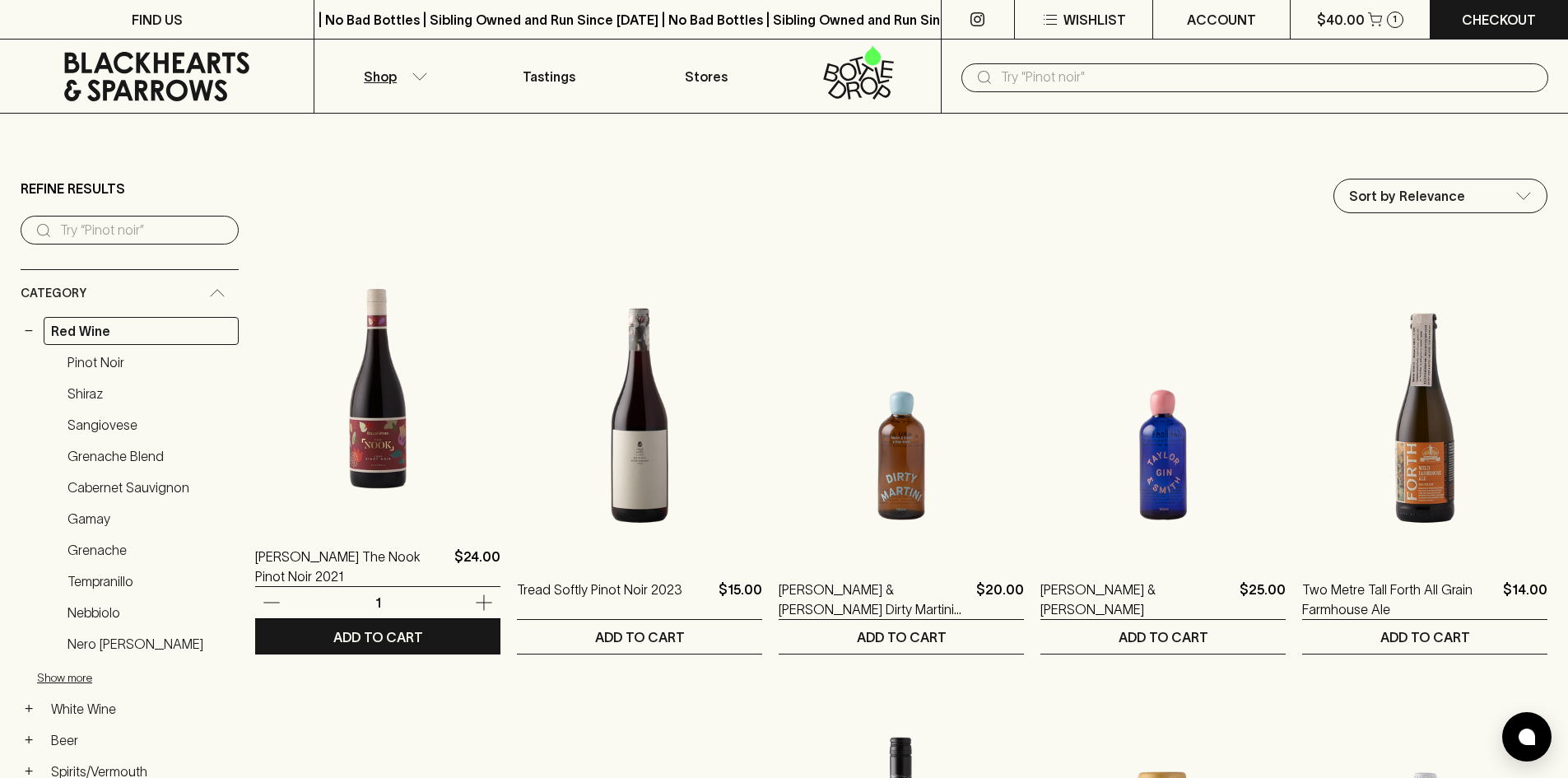
click at [424, 382] on img at bounding box center [377, 378] width 245 height 288
